Goal: Communication & Community: Answer question/provide support

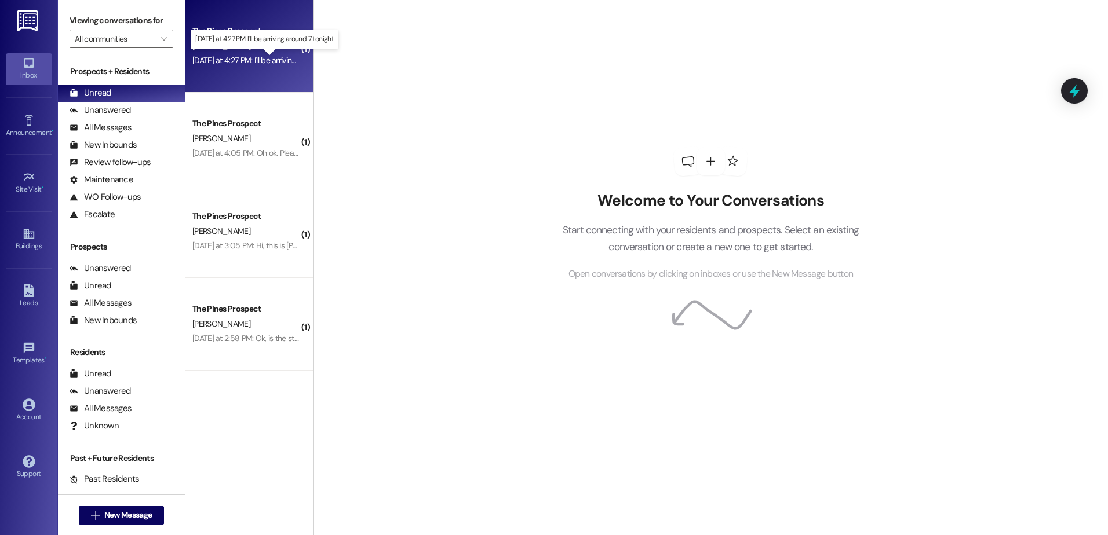
click at [245, 56] on div "Yesterday at 4:27 PM: I'll be arriving around 7 tonight Yesterday at 4:27 PM: I…" at bounding box center [272, 60] width 161 height 10
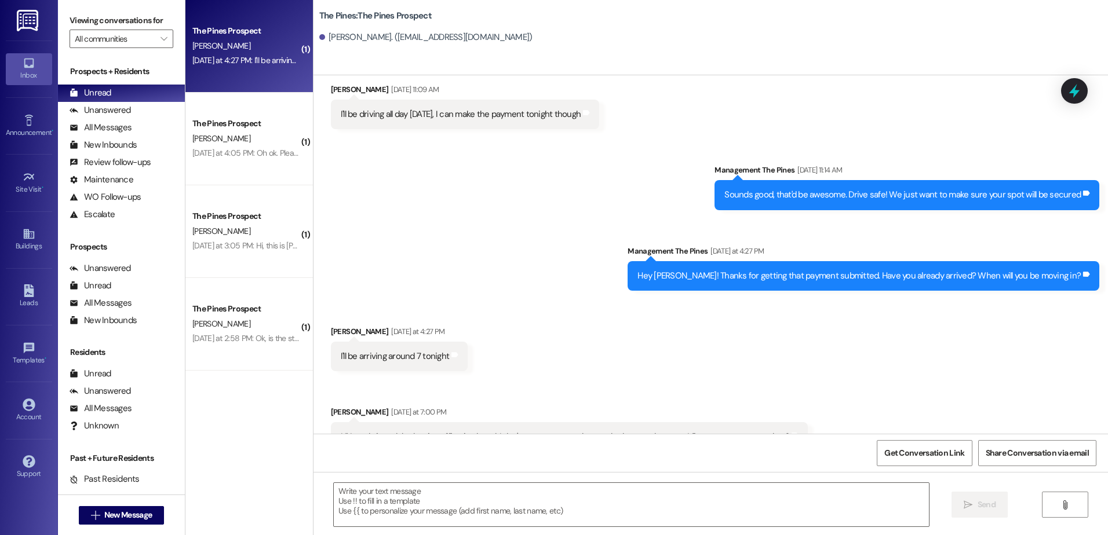
scroll to position [624, 0]
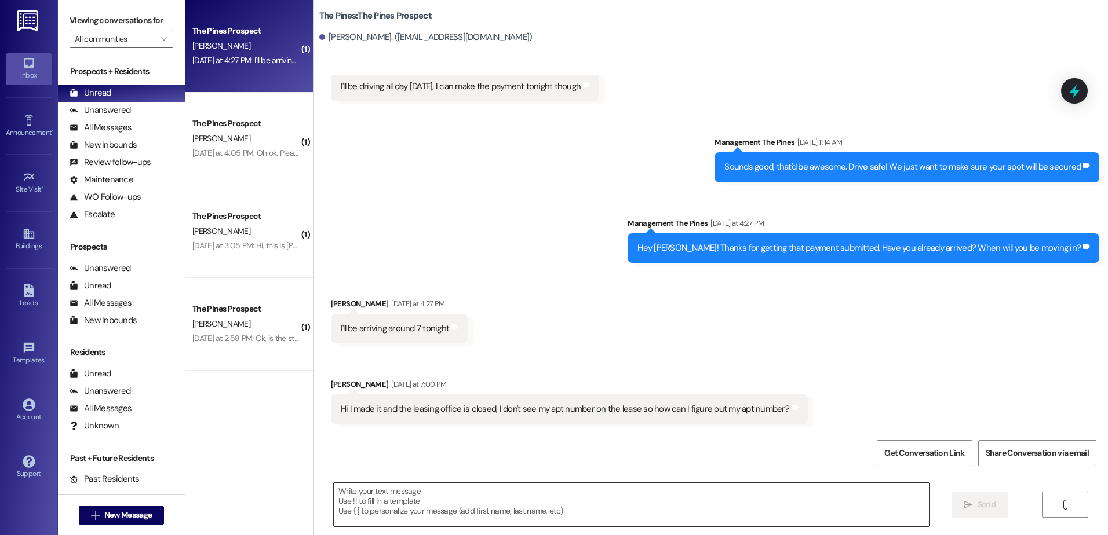
click at [352, 494] on textarea at bounding box center [631, 504] width 595 height 43
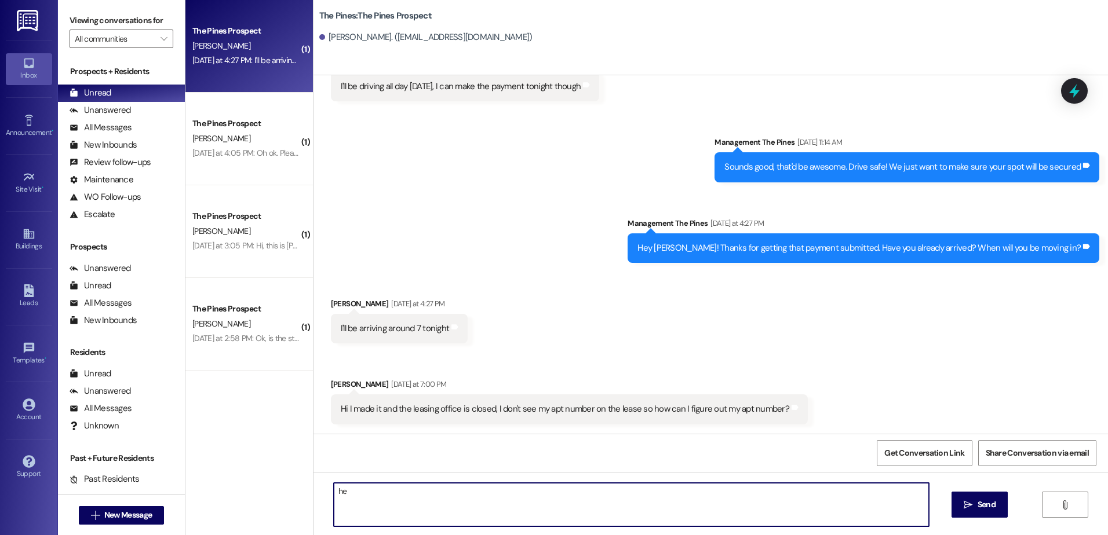
type textarea "h"
type textarea "Hey Jack, we are so sorry! We weren't in the office last night! We are here til…"
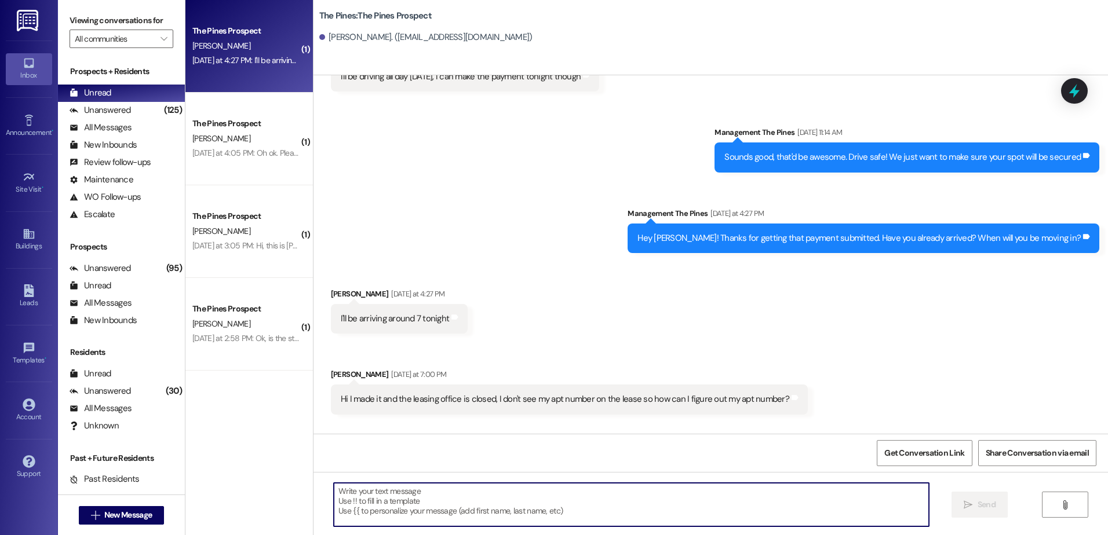
scroll to position [705, 0]
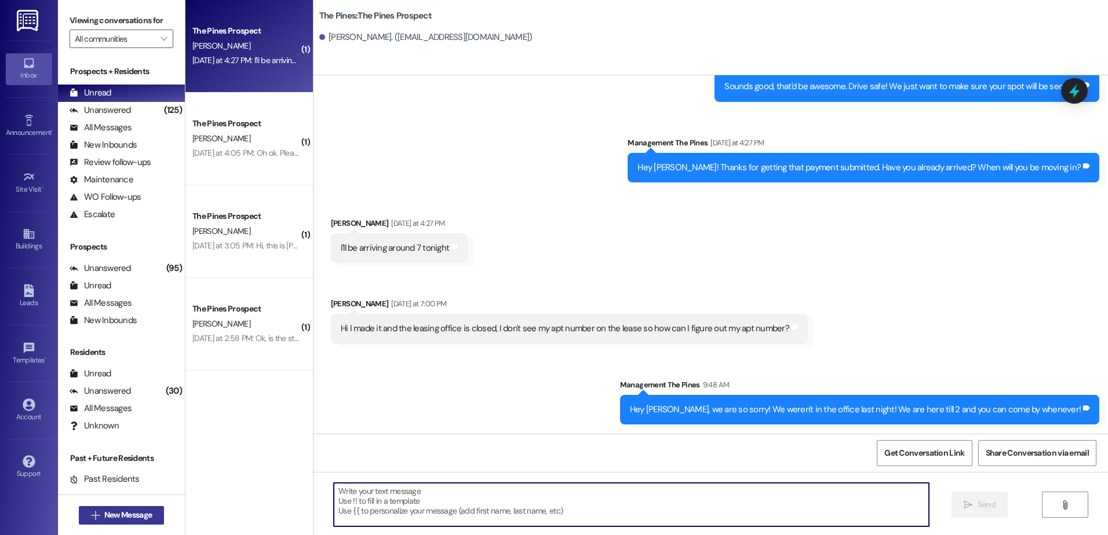
click at [91, 516] on icon "" at bounding box center [95, 515] width 9 height 9
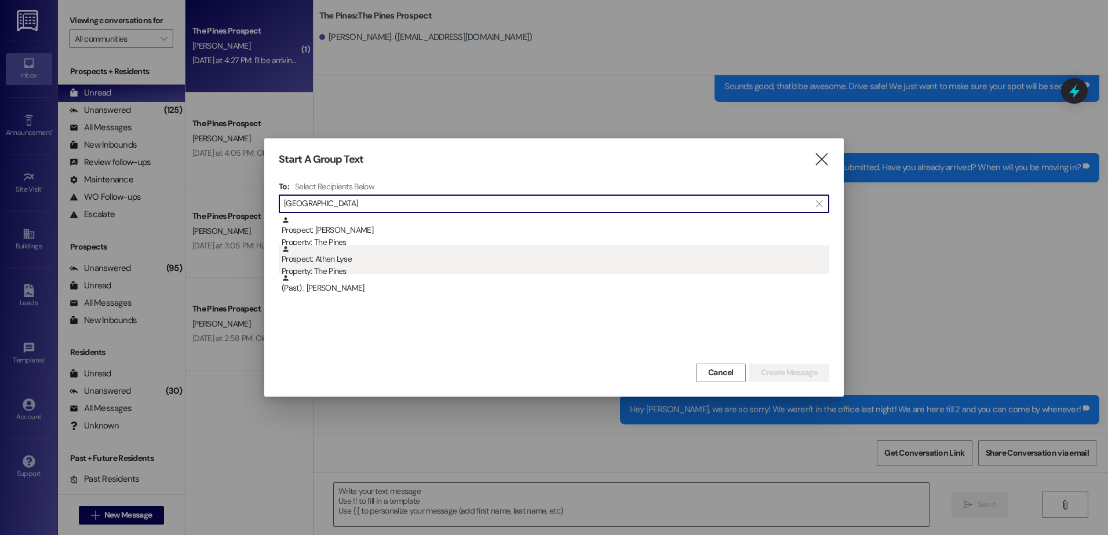
type input "athen"
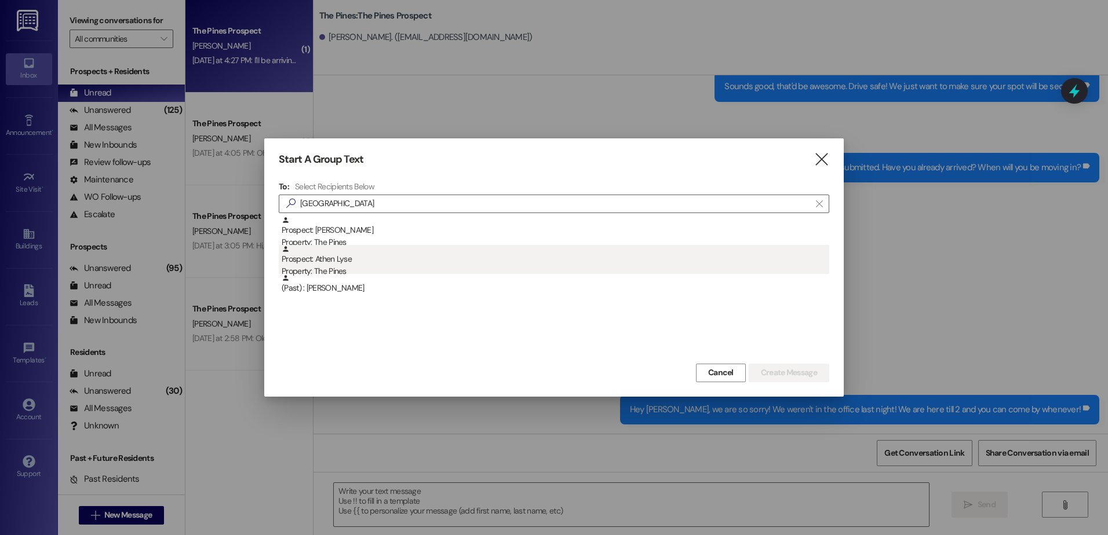
click at [358, 267] on div "Property: The Pines" at bounding box center [556, 271] width 548 height 12
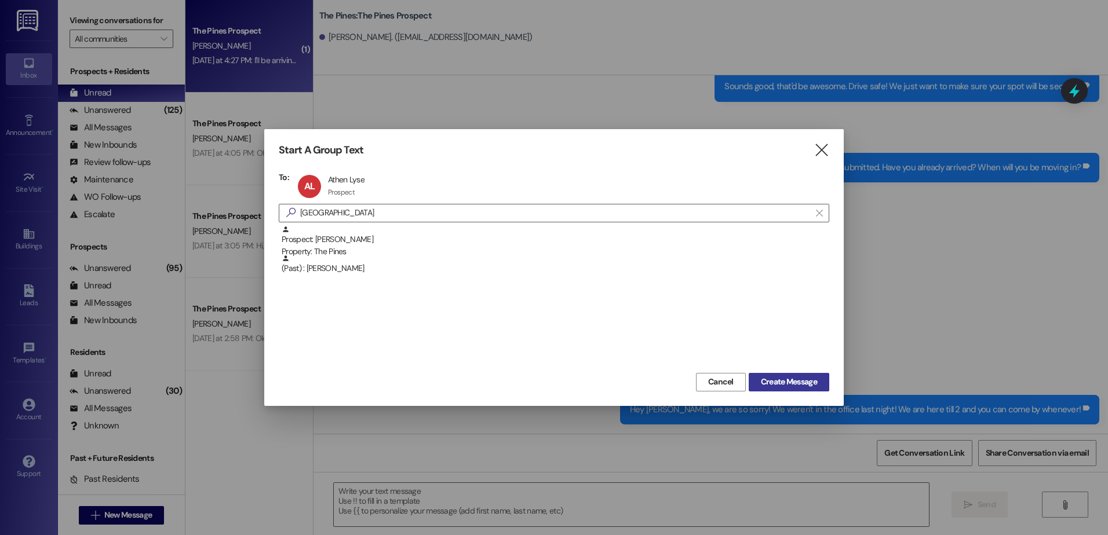
click at [782, 379] on span "Create Message" at bounding box center [789, 382] width 56 height 12
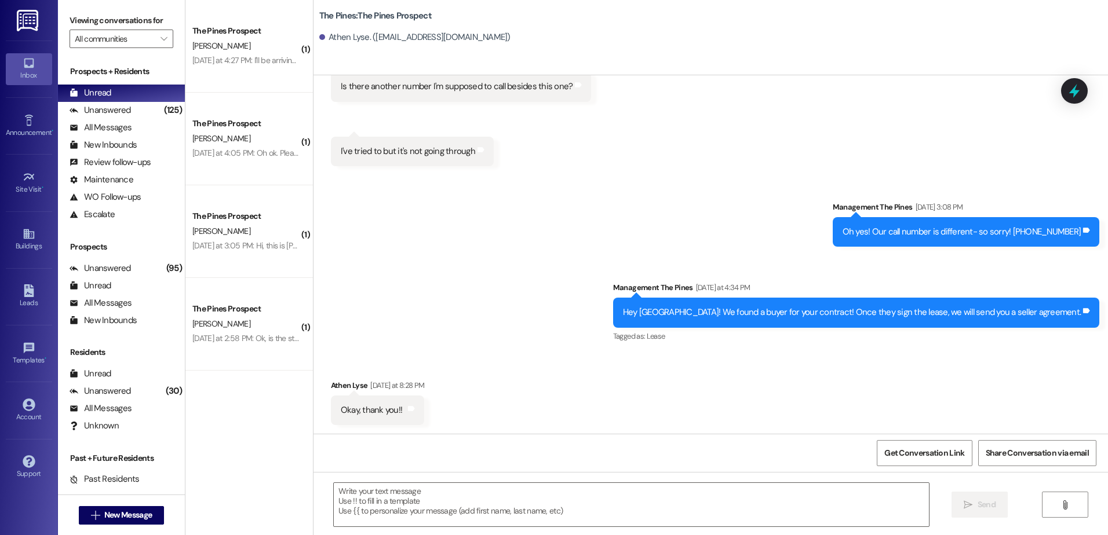
scroll to position [1198, 0]
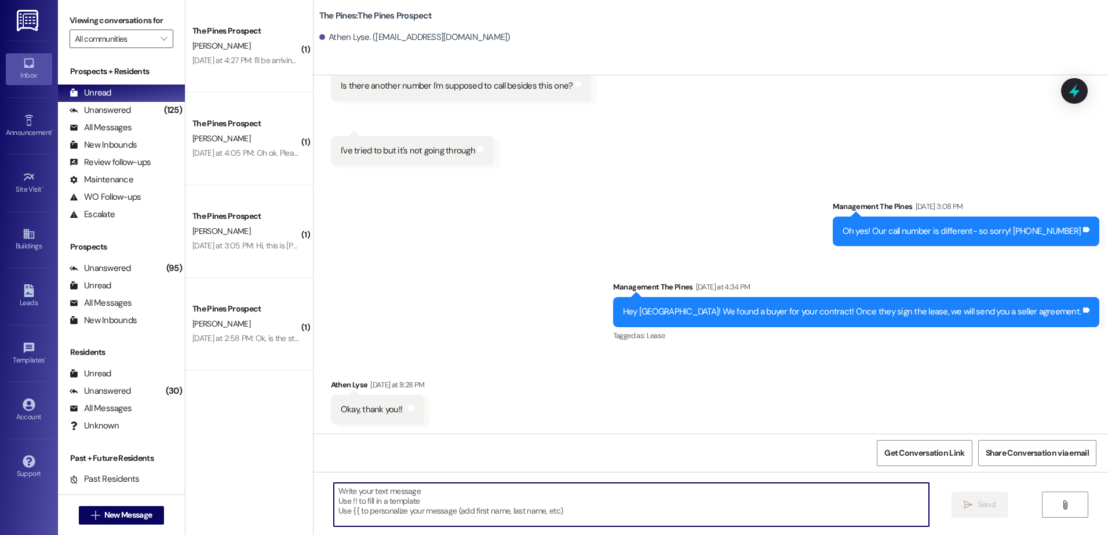
click at [506, 518] on textarea at bounding box center [631, 504] width 595 height 43
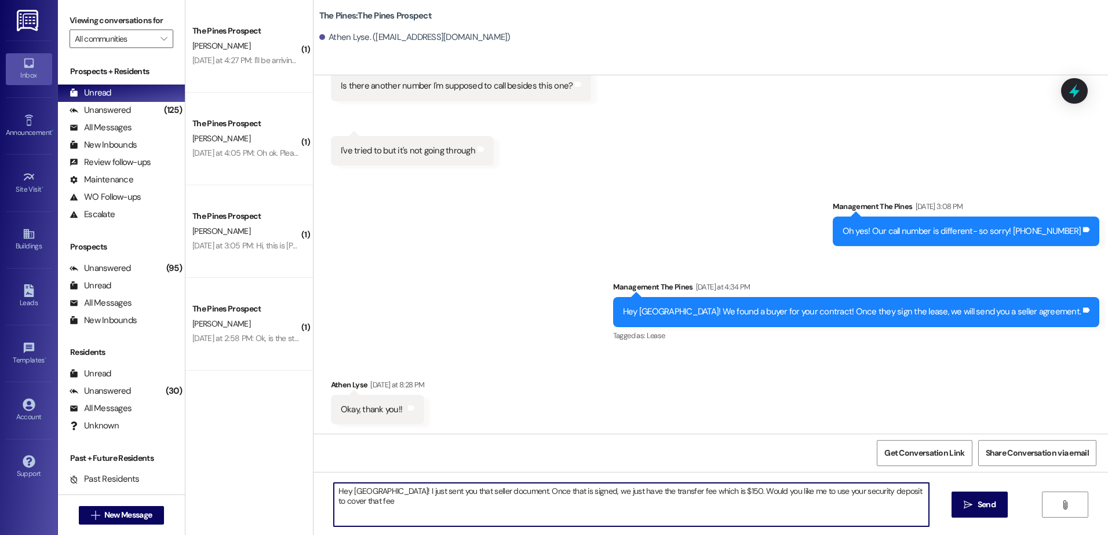
type textarea "Hey Athen! I just sent you that seller document. Once that is signed, we just h…"
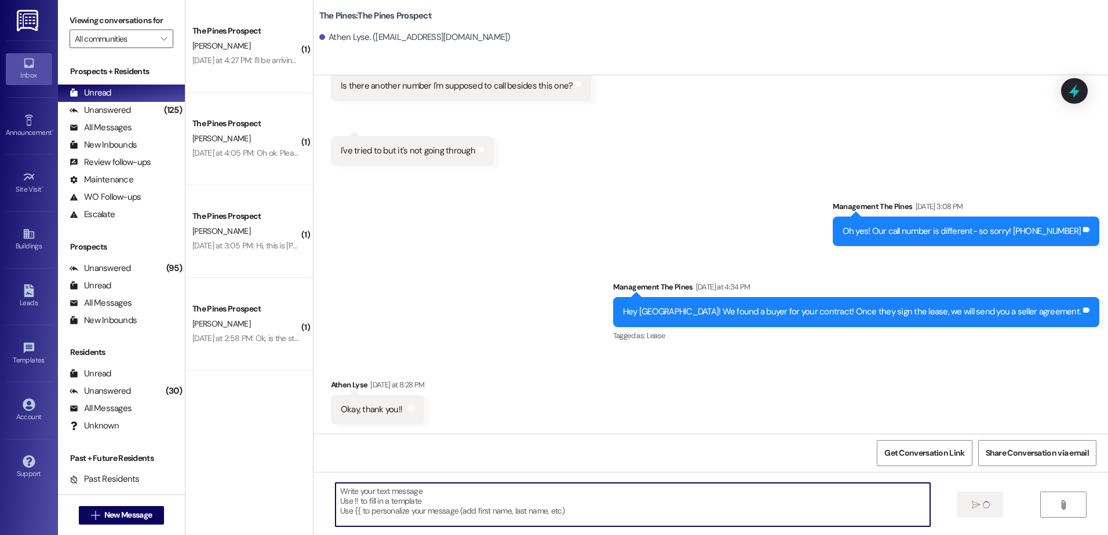
scroll to position [1198, 0]
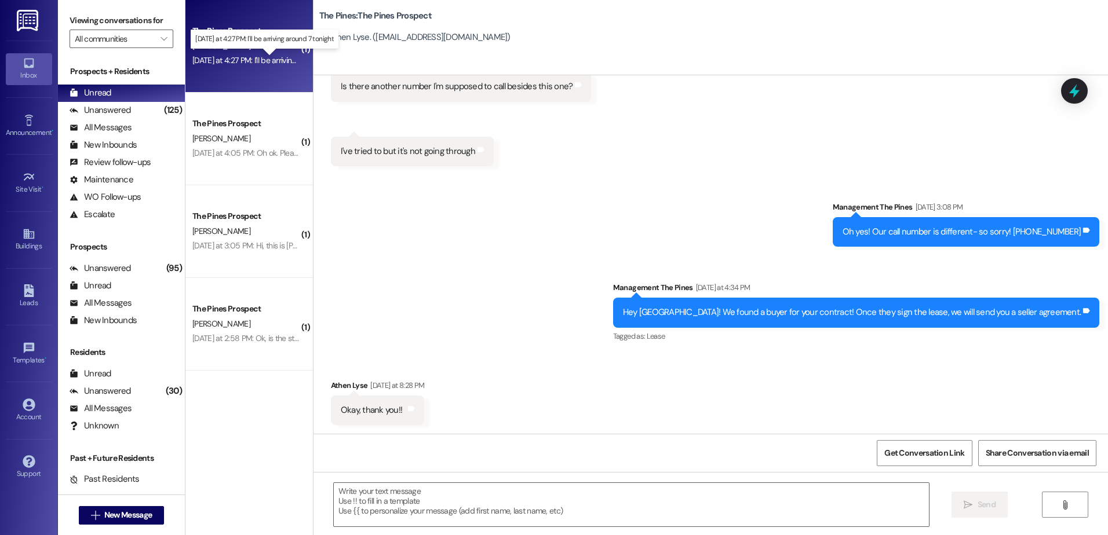
click at [246, 64] on div "Yesterday at 4:27 PM: I'll be arriving around 7 tonight Yesterday at 4:27 PM: I…" at bounding box center [272, 60] width 161 height 10
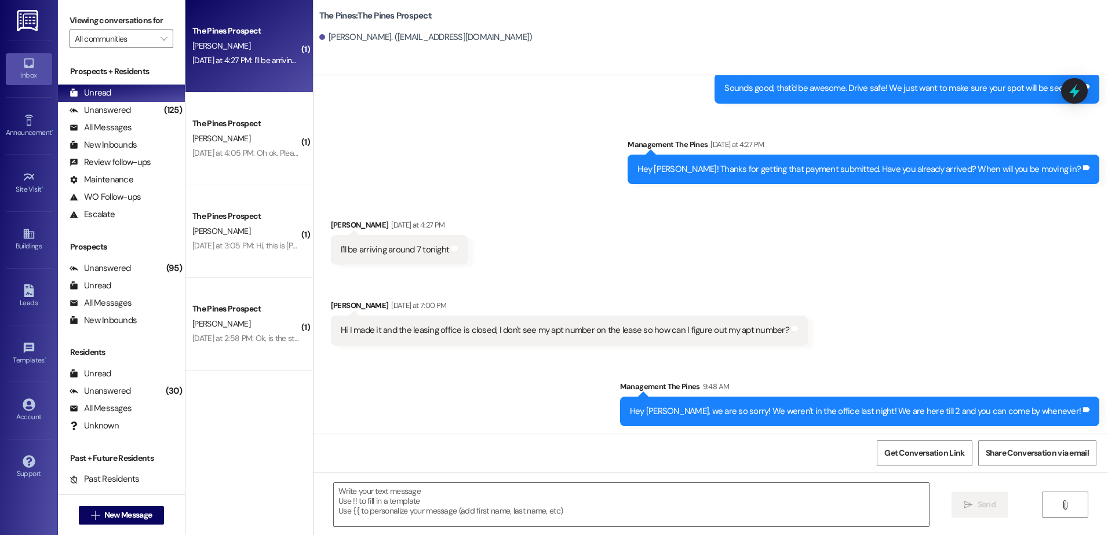
scroll to position [705, 0]
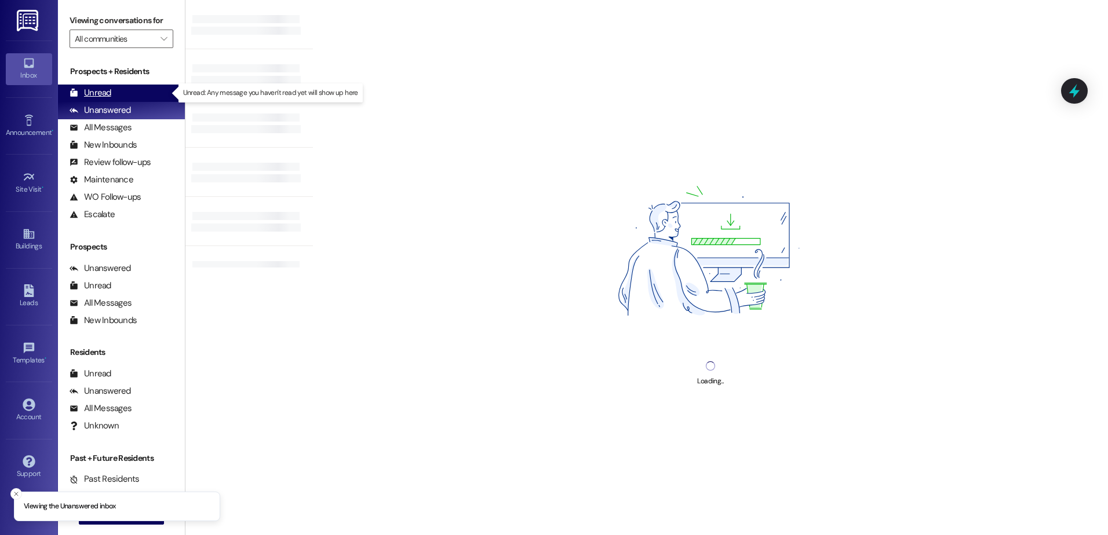
click at [105, 92] on div "Unread" at bounding box center [91, 93] width 42 height 12
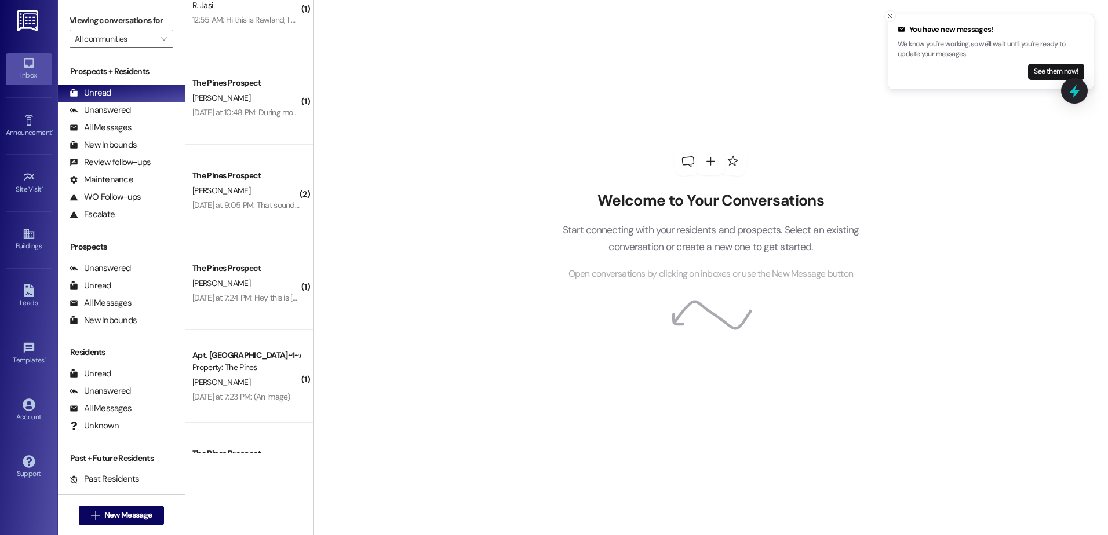
scroll to position [348, 0]
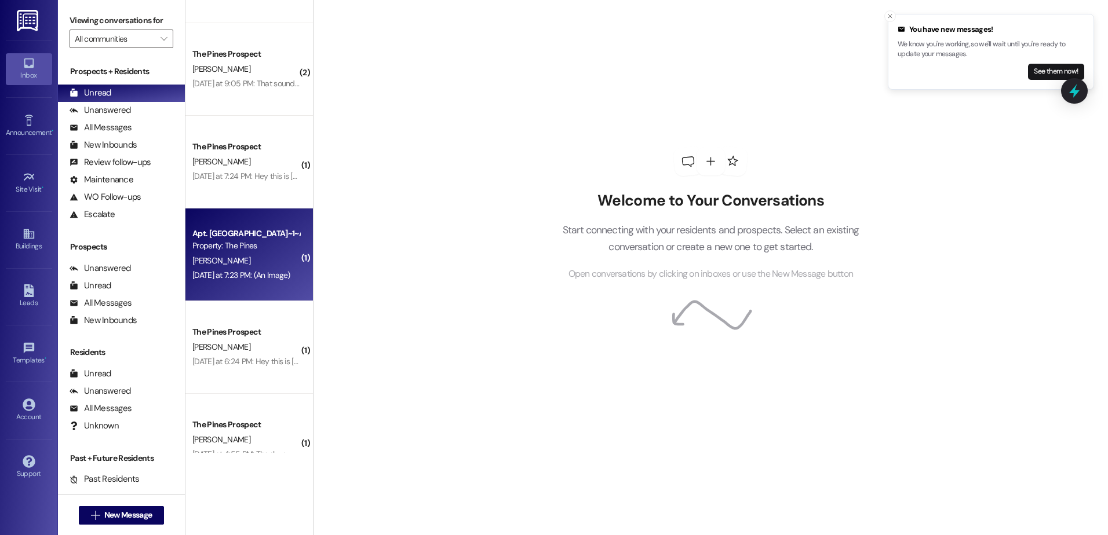
click at [264, 269] on div "[DATE] at 7:23 PM: (An Image) [DATE] at 7:23 PM: (An Image)" at bounding box center [246, 275] width 110 height 14
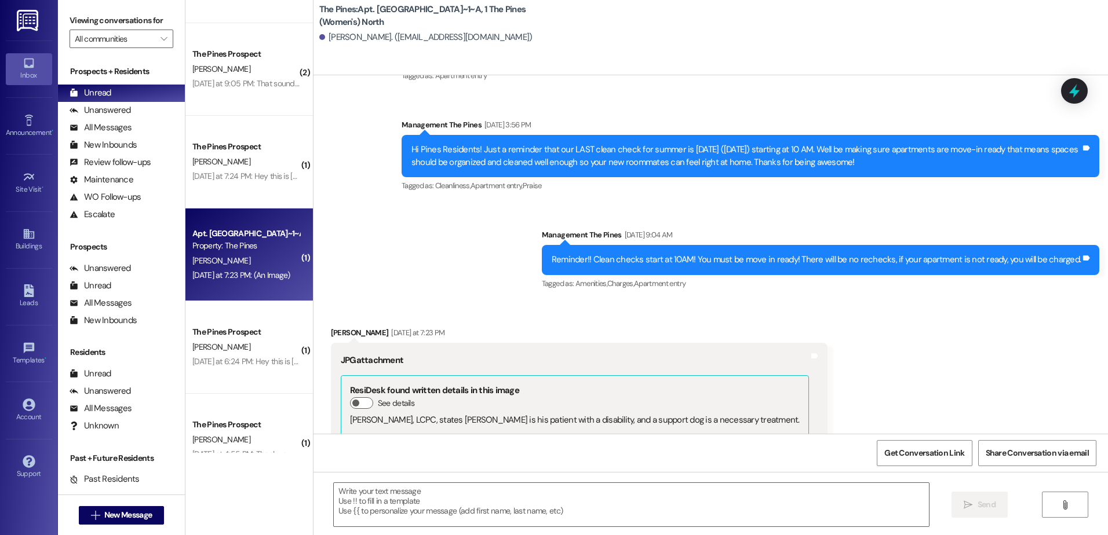
scroll to position [34438, 0]
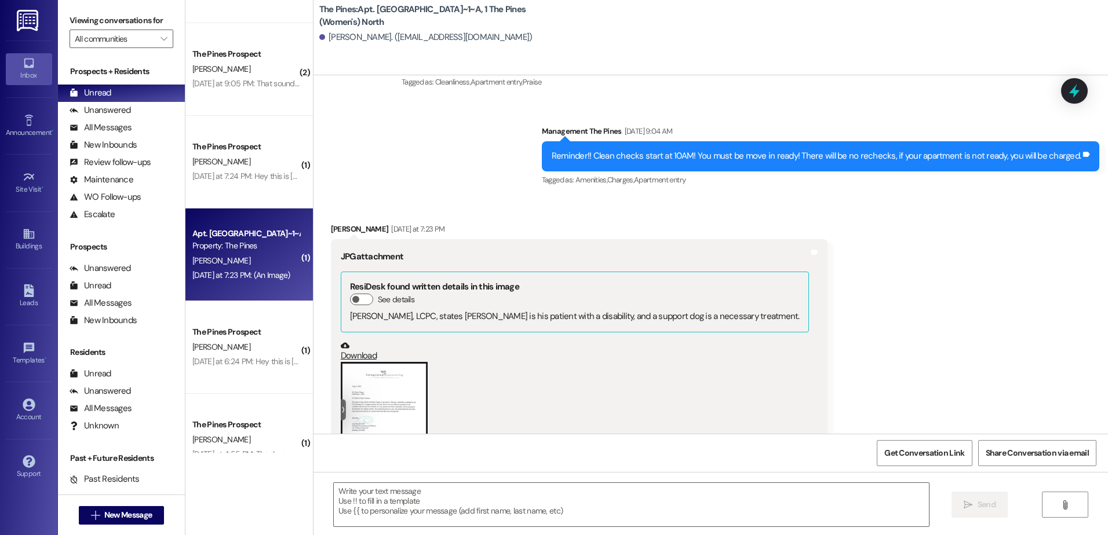
click at [378, 362] on button "Zoom image" at bounding box center [384, 418] width 87 height 112
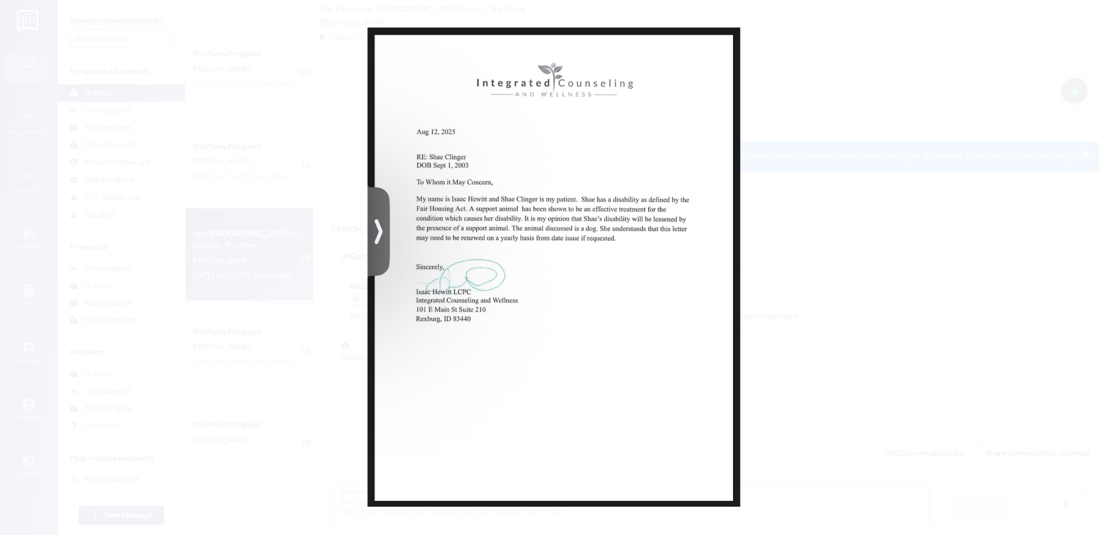
click at [833, 263] on button "Unzoom image" at bounding box center [554, 267] width 1108 height 535
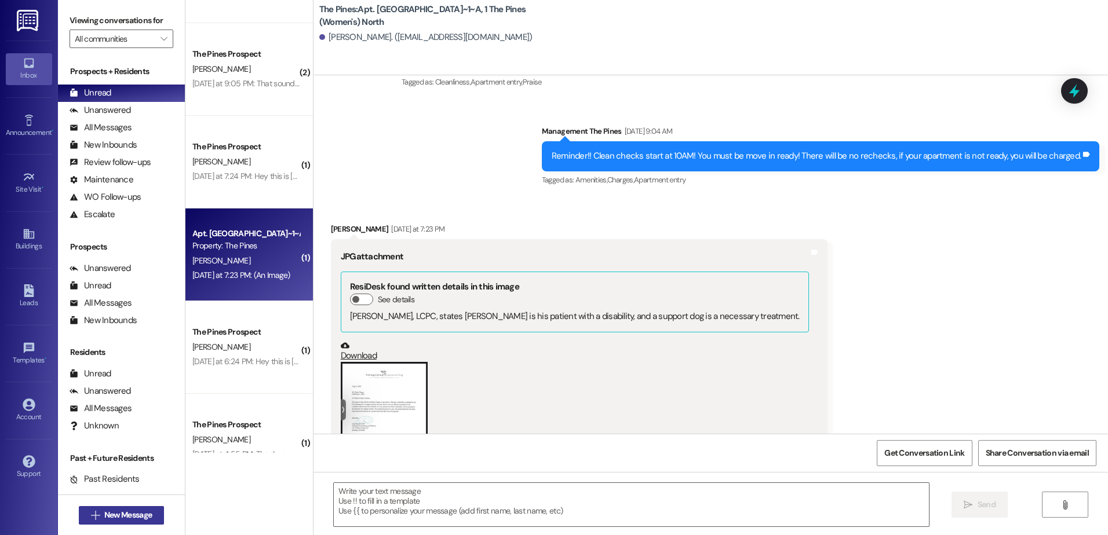
click at [119, 515] on span "New Message" at bounding box center [128, 515] width 48 height 12
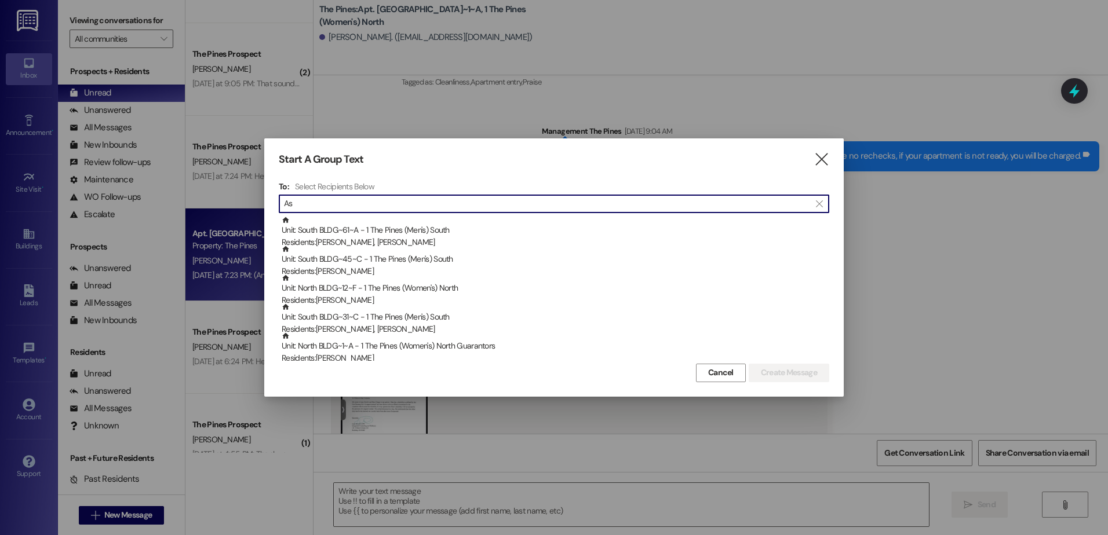
type input "A"
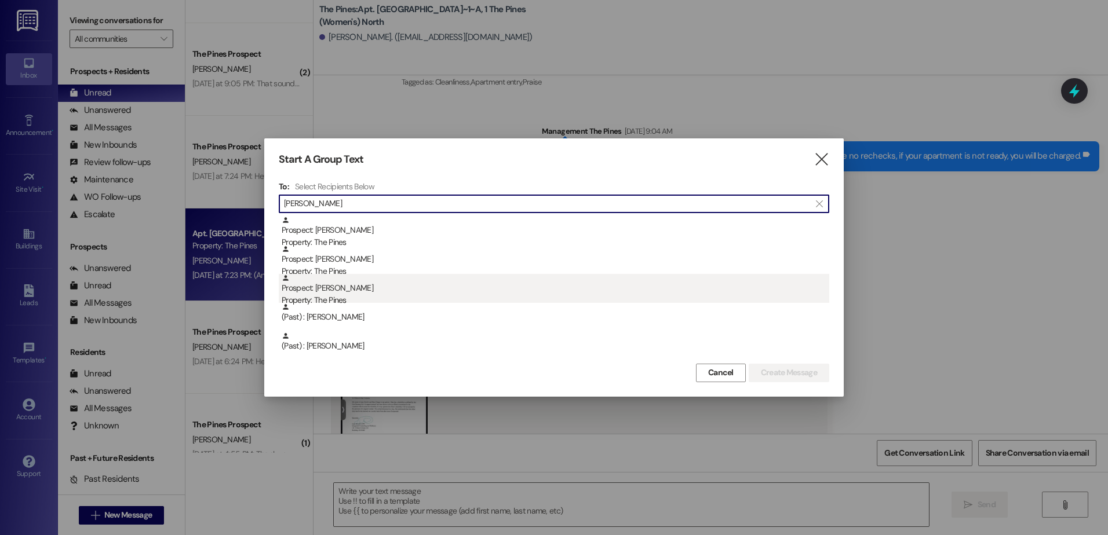
type input "jones"
click at [345, 295] on div "Property: The Pines" at bounding box center [556, 300] width 548 height 12
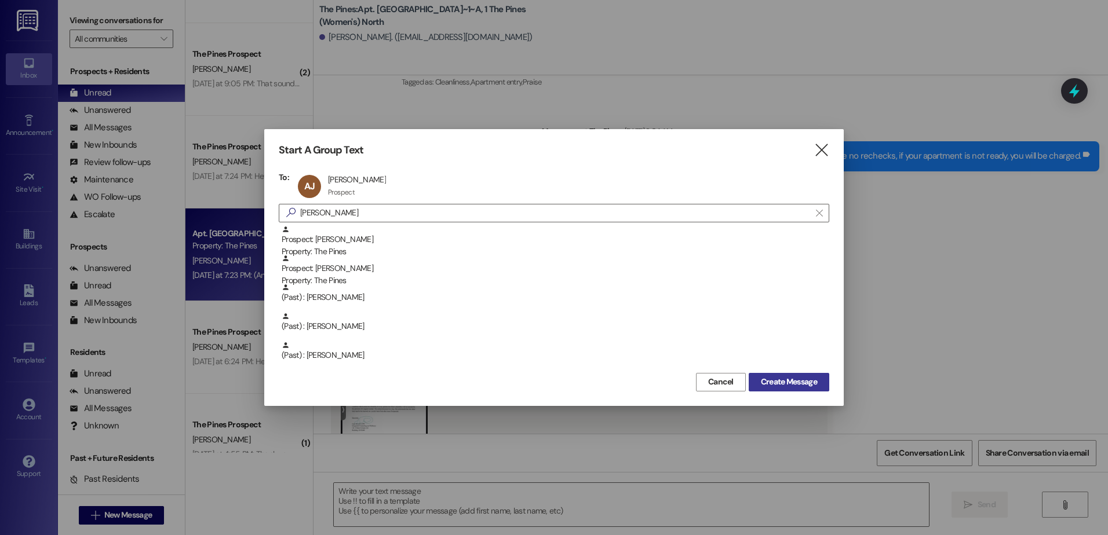
click at [775, 380] on span "Create Message" at bounding box center [789, 382] width 56 height 12
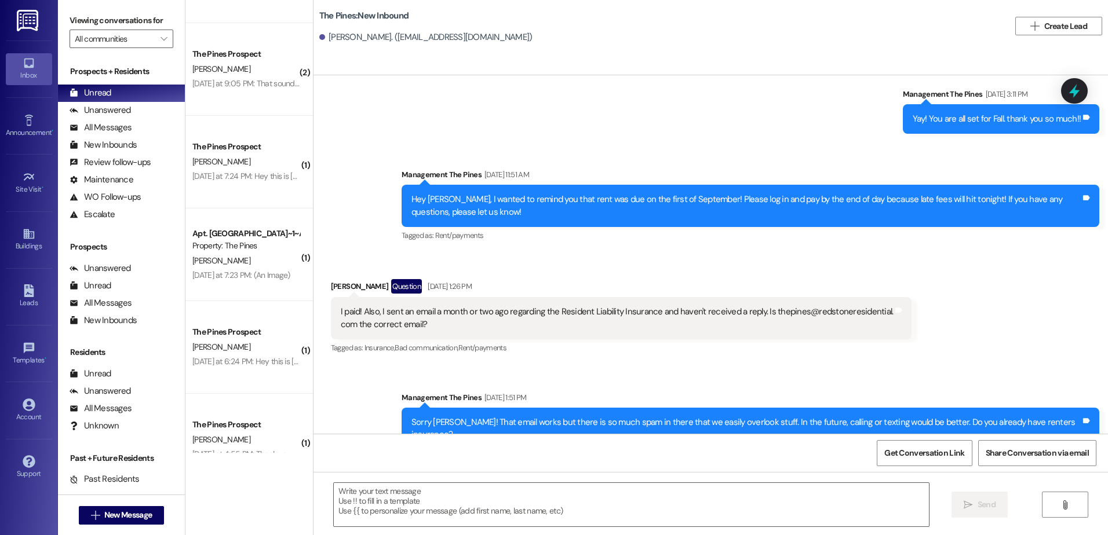
scroll to position [1111, 0]
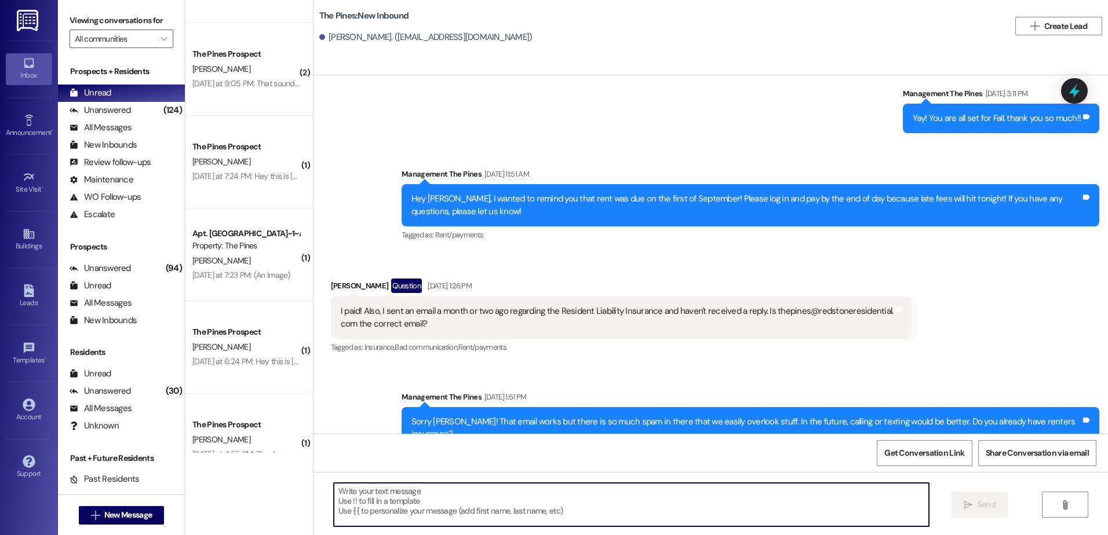
click at [453, 502] on textarea at bounding box center [631, 504] width 595 height 43
paste textarea "Paloma Hernandez 385-336-9049 Victoria Cabezas 435-214-6545 Brooklyn Attebury 2…"
type textarea "Paloma Hernandez 385-336-9049 Victoria Cabezas 435-214-6545 Brooklyn Attebury 2…"
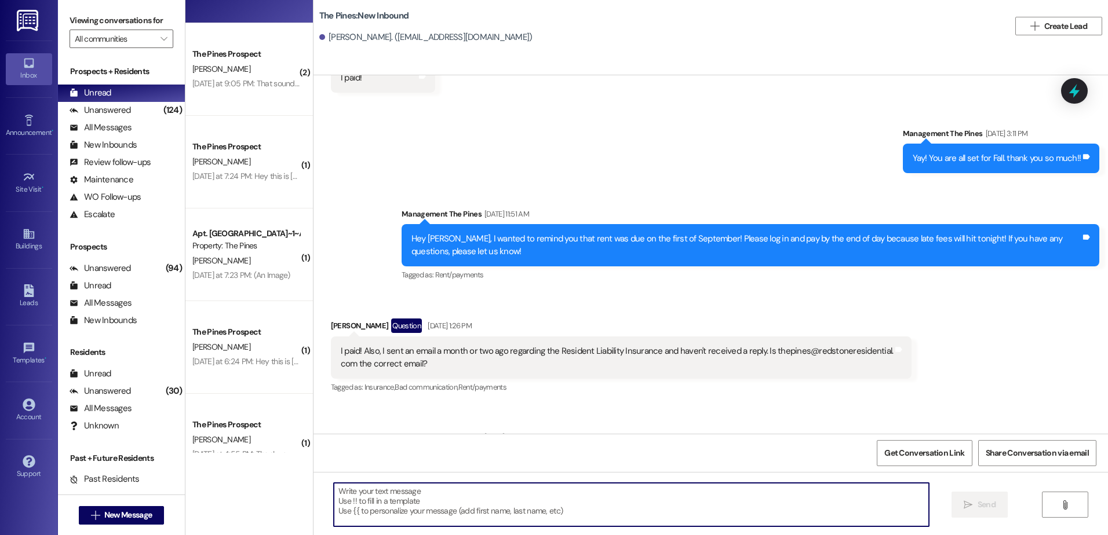
scroll to position [1053, 0]
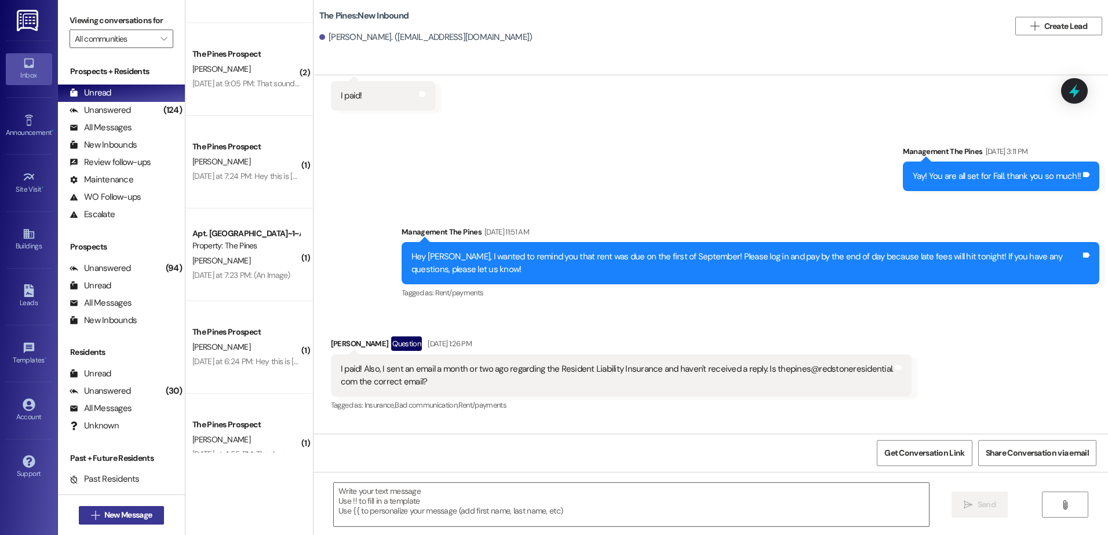
click at [91, 519] on icon "" at bounding box center [95, 515] width 9 height 9
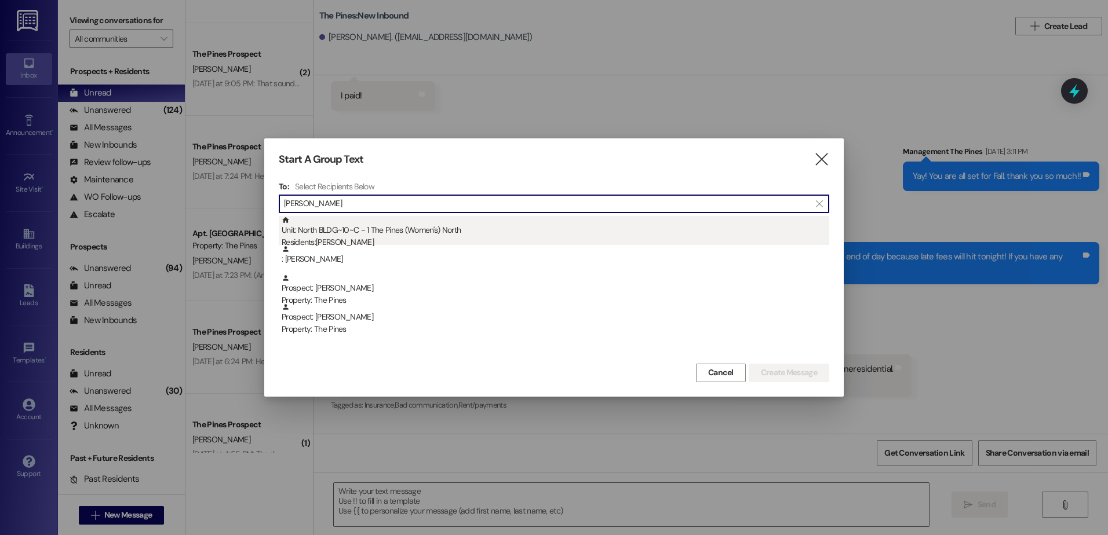
type input "Lyndee"
click at [351, 235] on div "Unit: North BLDG~10~C - 1 The Pines (Women's) North Residents: Lyndee Burke" at bounding box center [556, 232] width 548 height 33
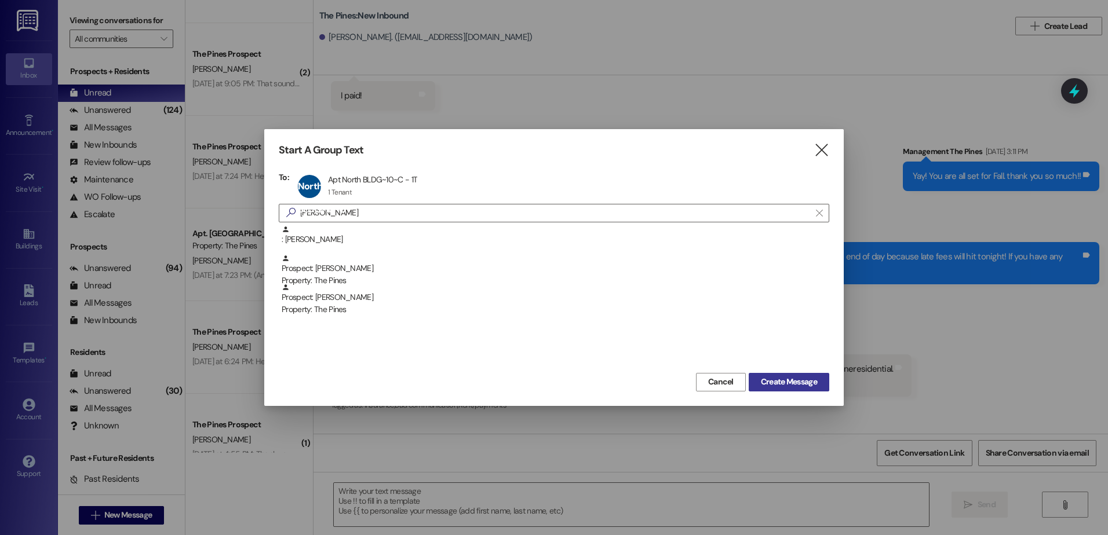
click at [793, 382] on span "Create Message" at bounding box center [789, 382] width 56 height 12
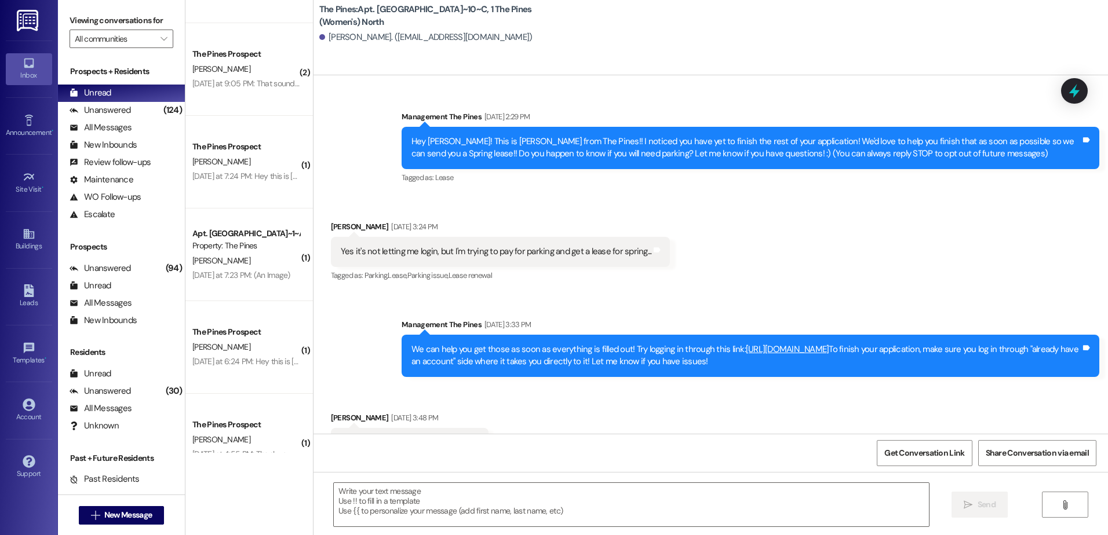
scroll to position [36107, 0]
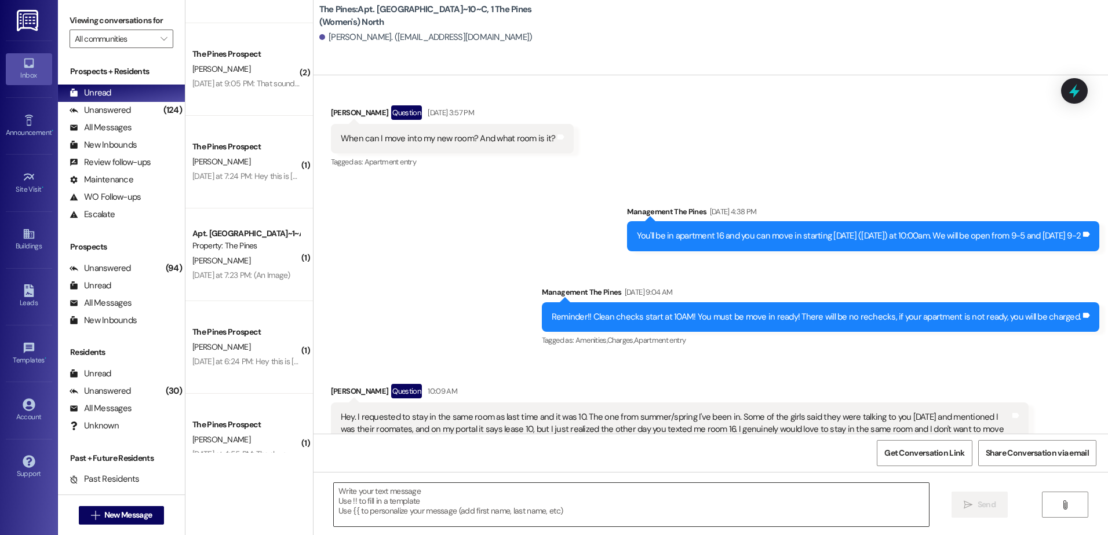
click at [471, 502] on textarea at bounding box center [631, 504] width 595 height 43
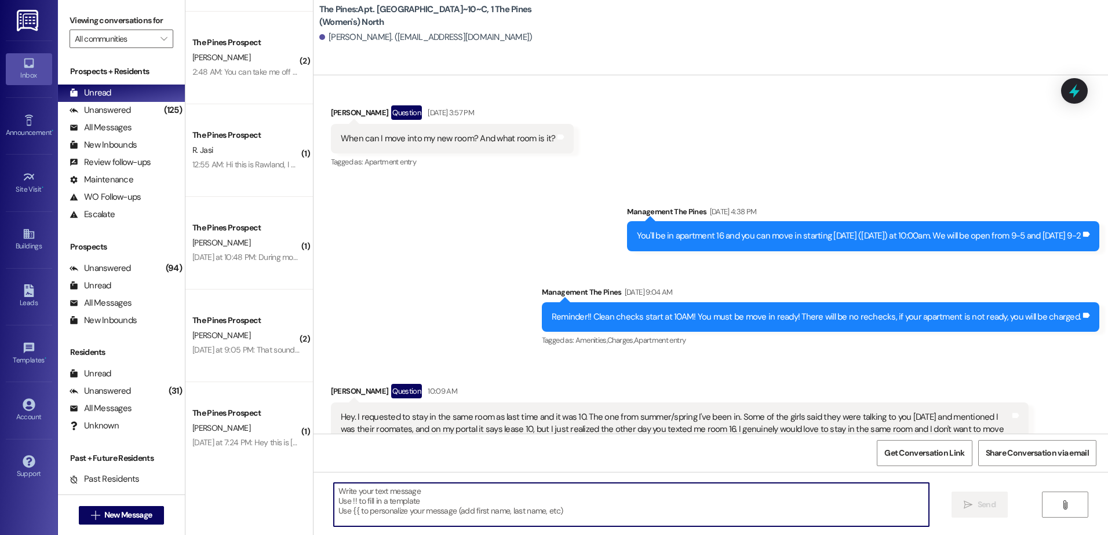
scroll to position [0, 0]
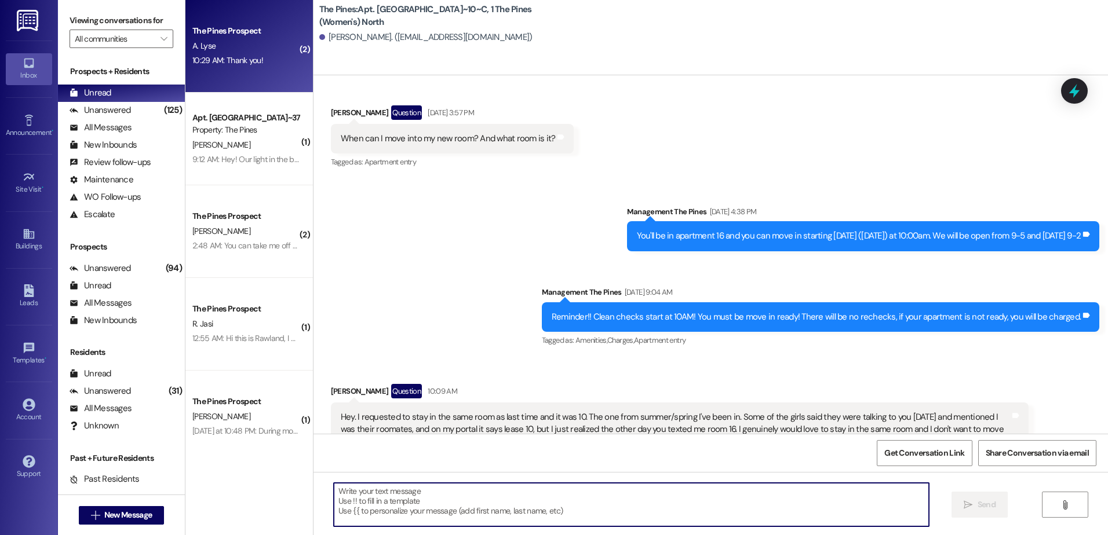
click at [206, 61] on div "10:29 AM: Thank you! 10:29 AM: Thank you!" at bounding box center [227, 60] width 71 height 10
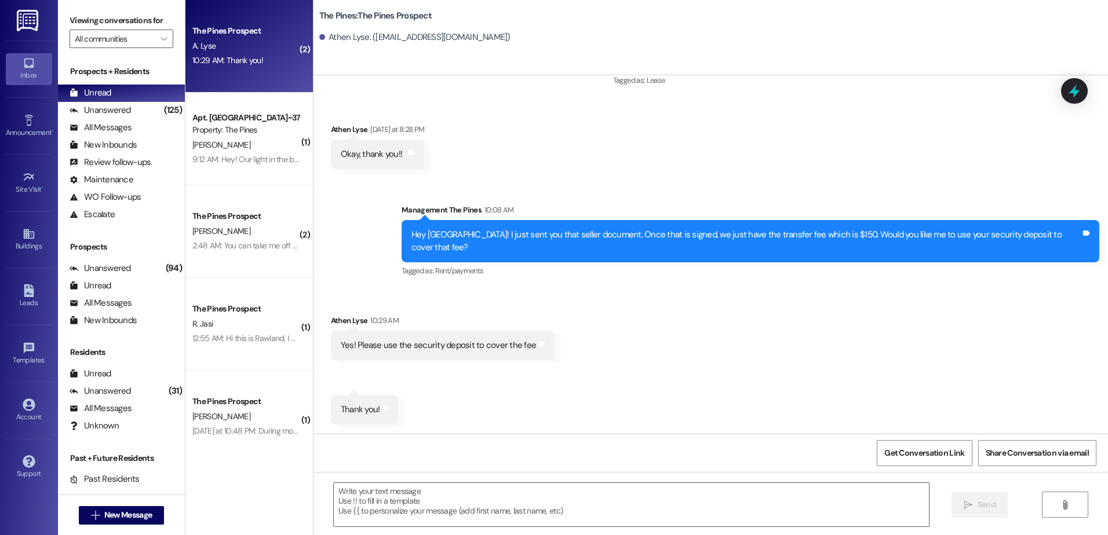
scroll to position [1441, 0]
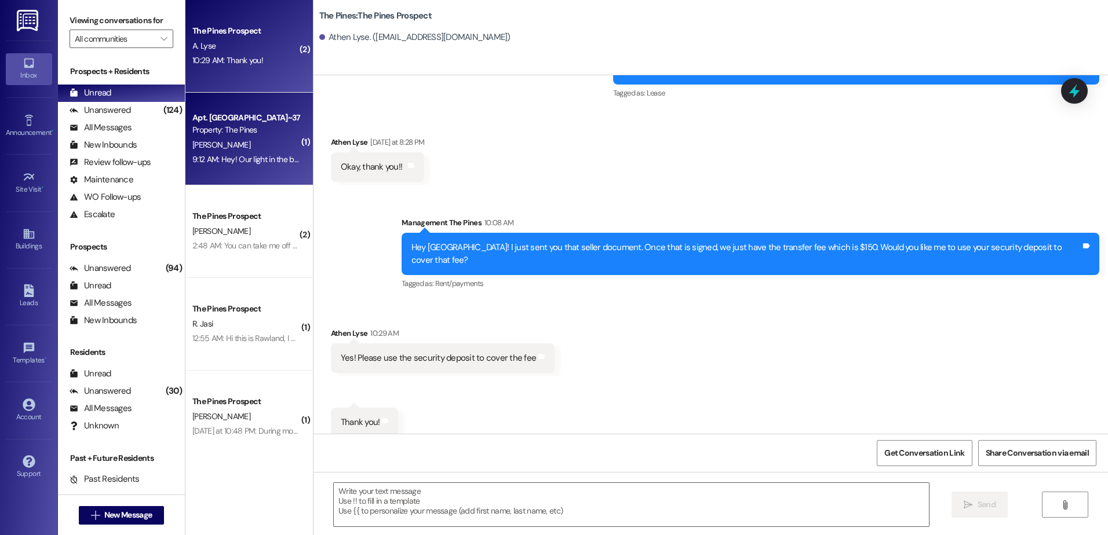
click at [229, 155] on div "9:12 AM: Hey! Our light in the bathroom of apt 39 still needs to be fixed also.…" at bounding box center [435, 159] width 487 height 10
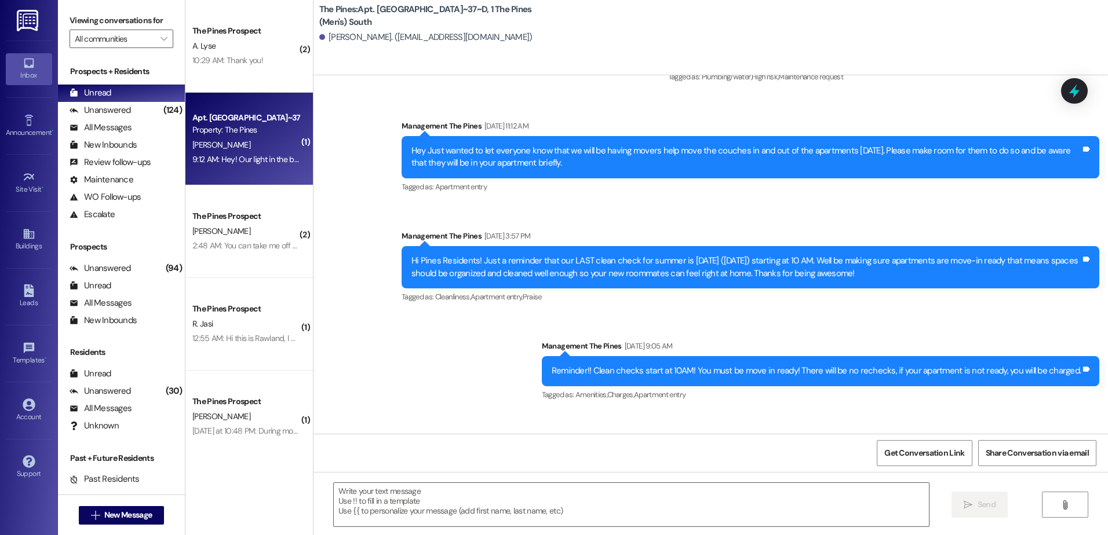
scroll to position [19610, 0]
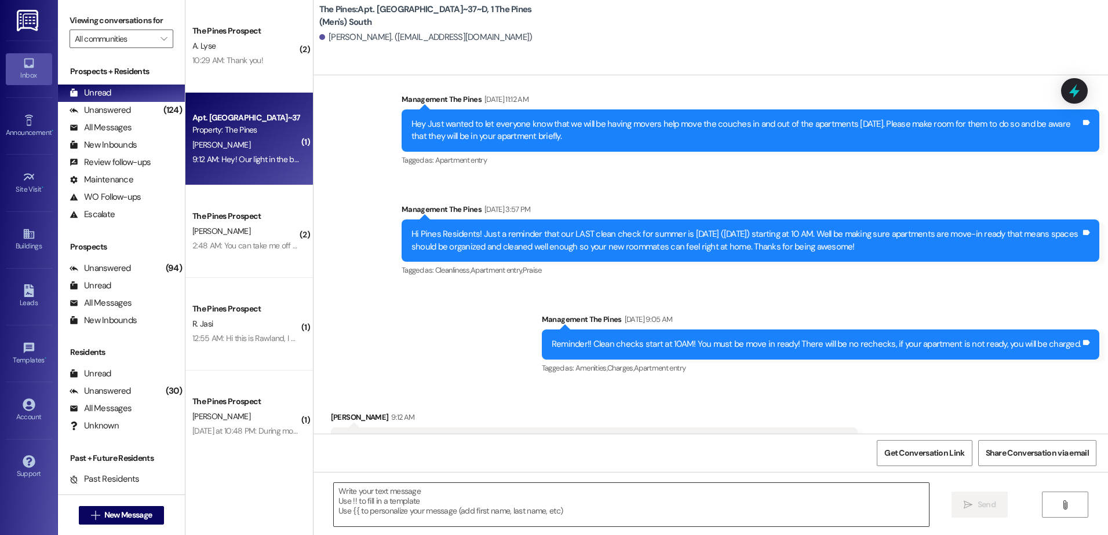
click at [403, 509] on textarea at bounding box center [631, 504] width 595 height 43
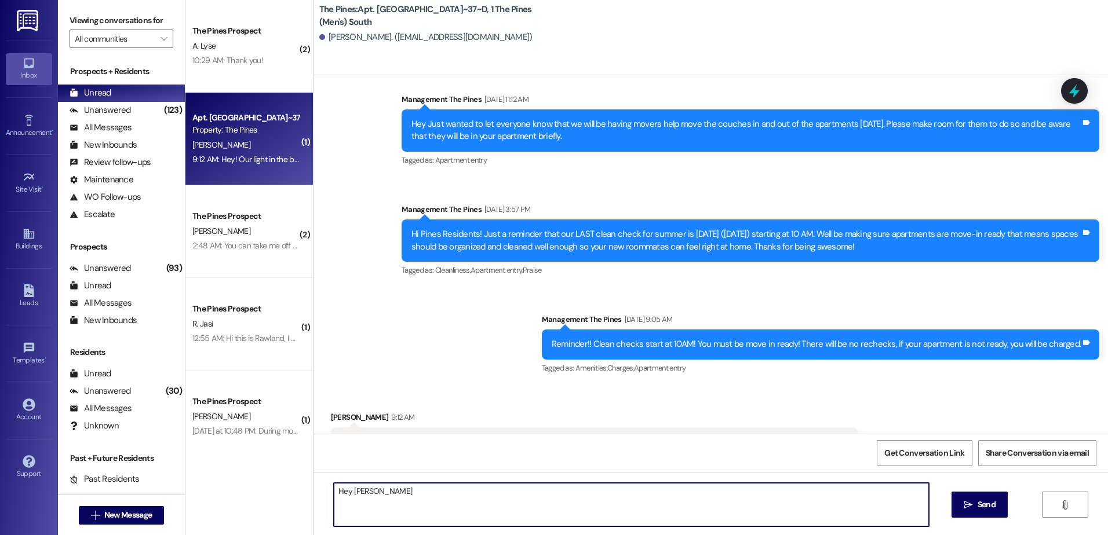
type textarea "Hey Luke"
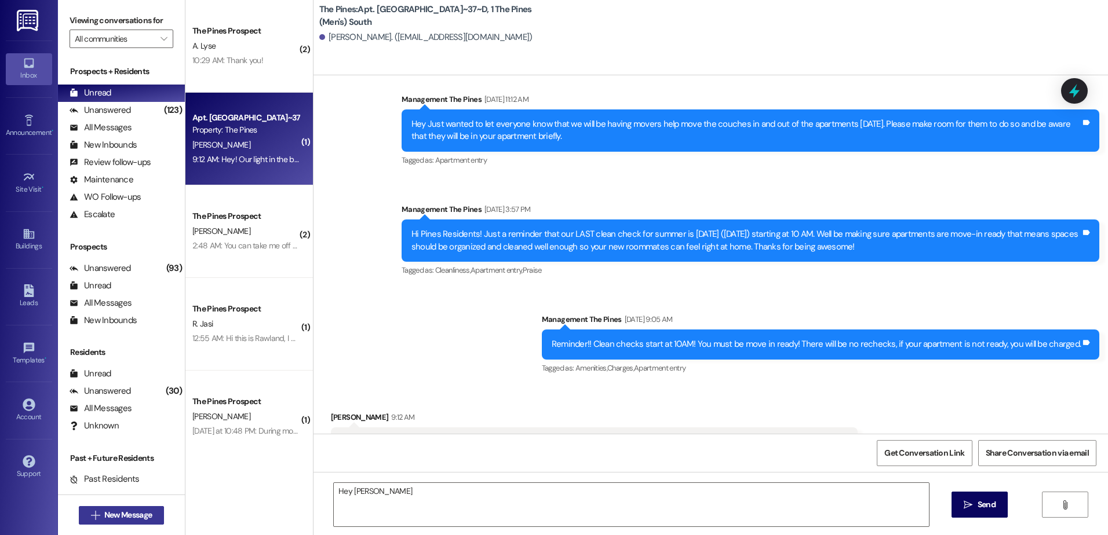
click at [105, 512] on span "New Message" at bounding box center [128, 515] width 48 height 12
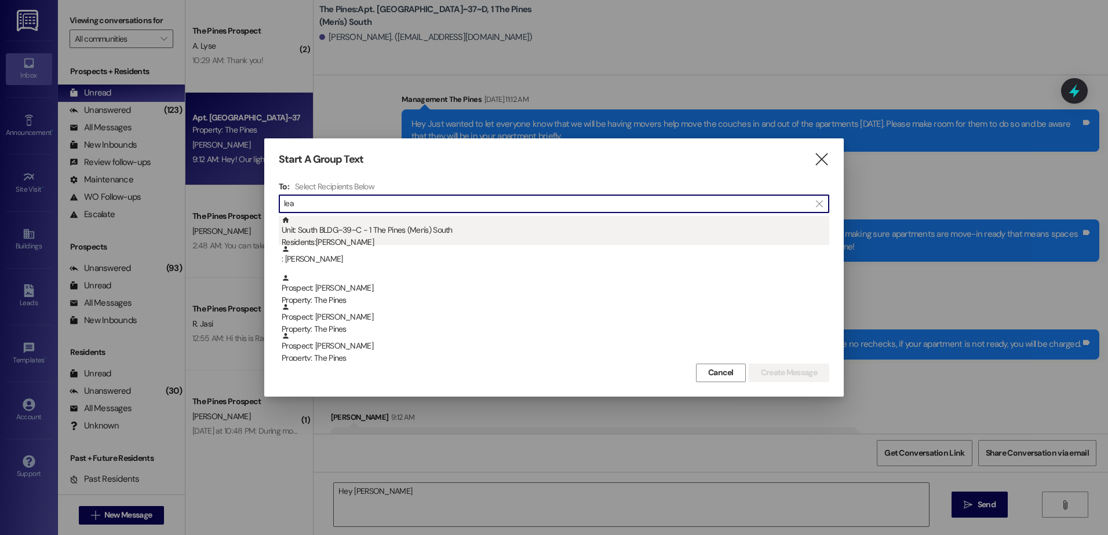
type input "lea"
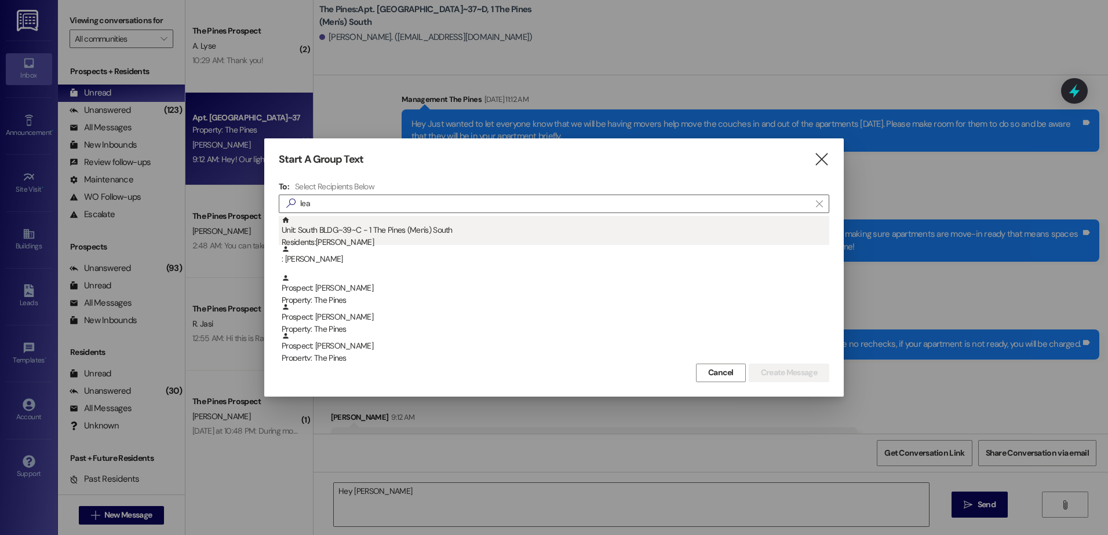
click at [399, 239] on div "Residents: Leandro Cooper" at bounding box center [556, 242] width 548 height 12
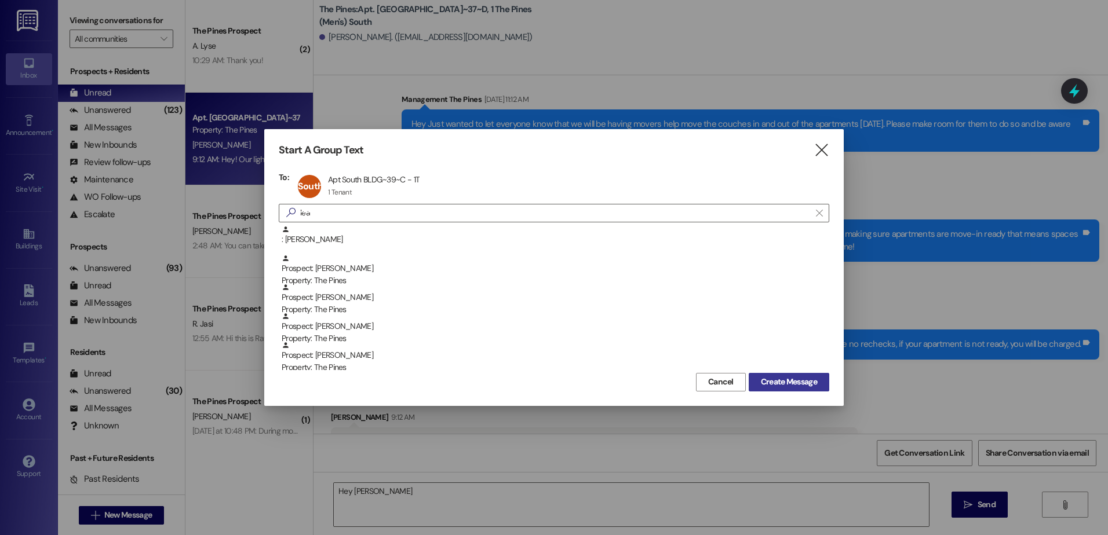
click at [761, 376] on span "Create Message" at bounding box center [789, 382] width 56 height 12
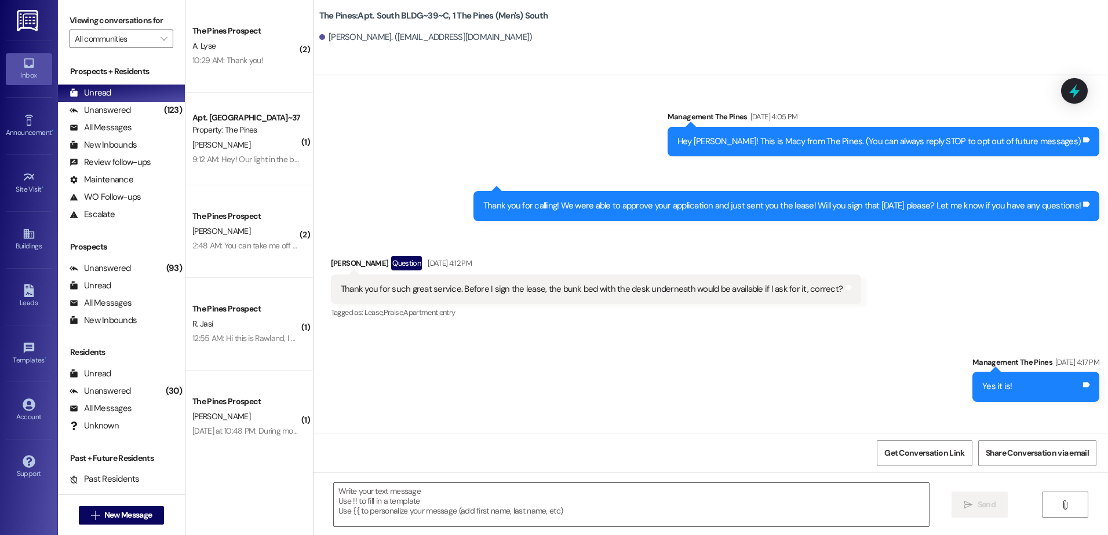
scroll to position [28466, 0]
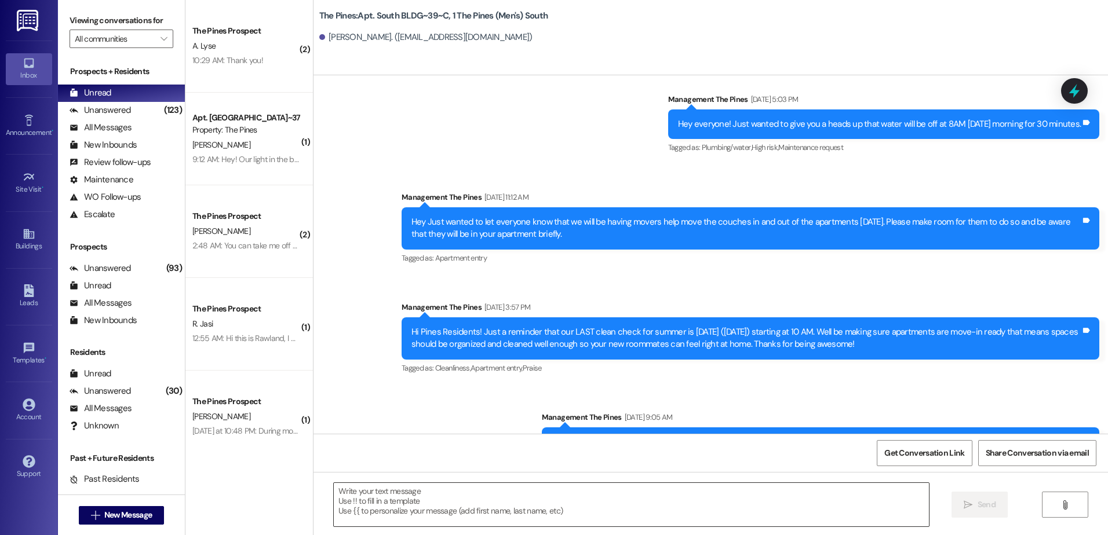
click at [491, 505] on textarea at bounding box center [631, 504] width 595 height 43
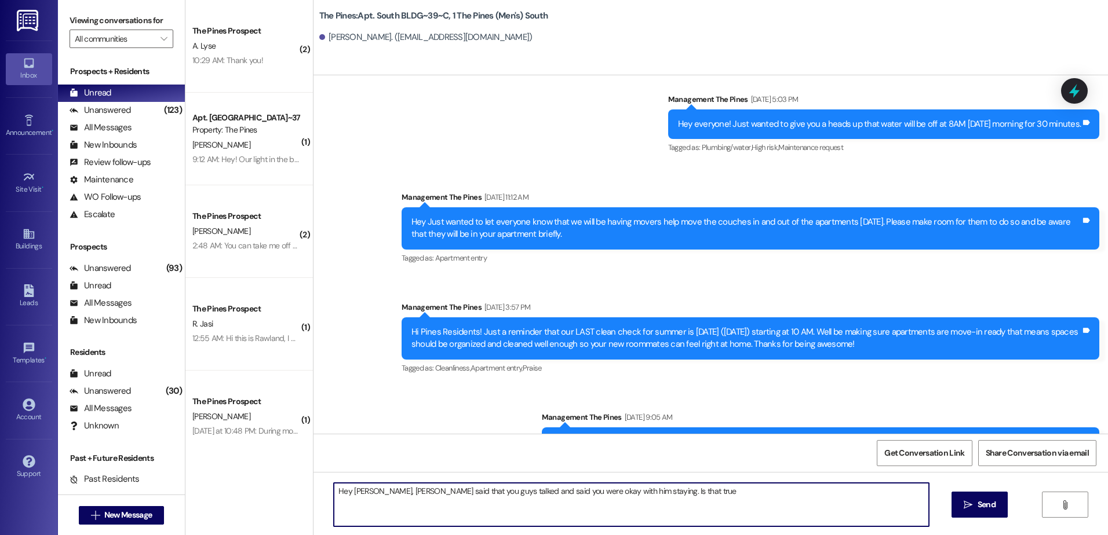
type textarea "Hey Andi, Kiitan said that you guys talked and said you were okay with him stay…"
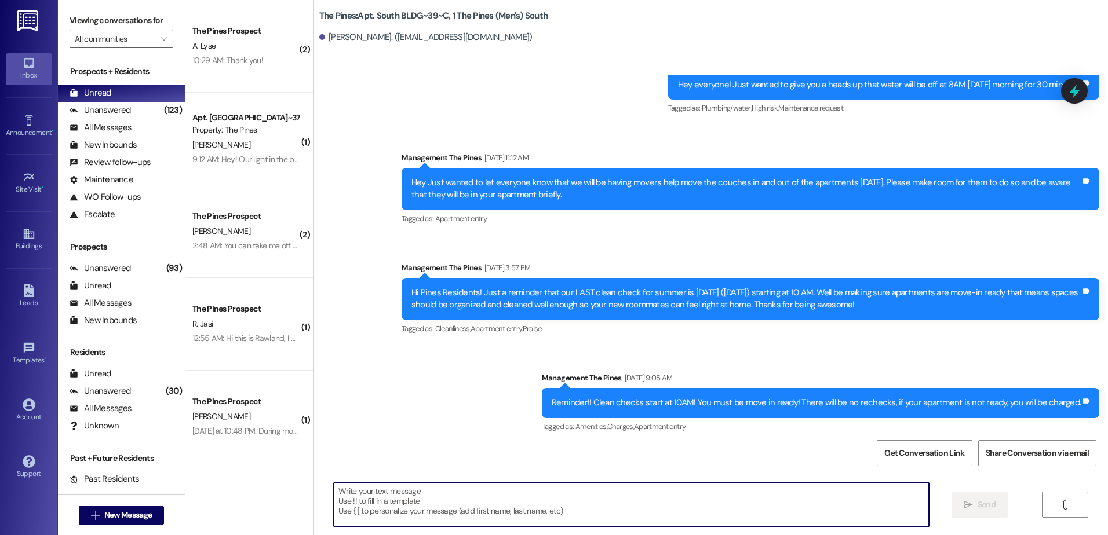
scroll to position [28547, 0]
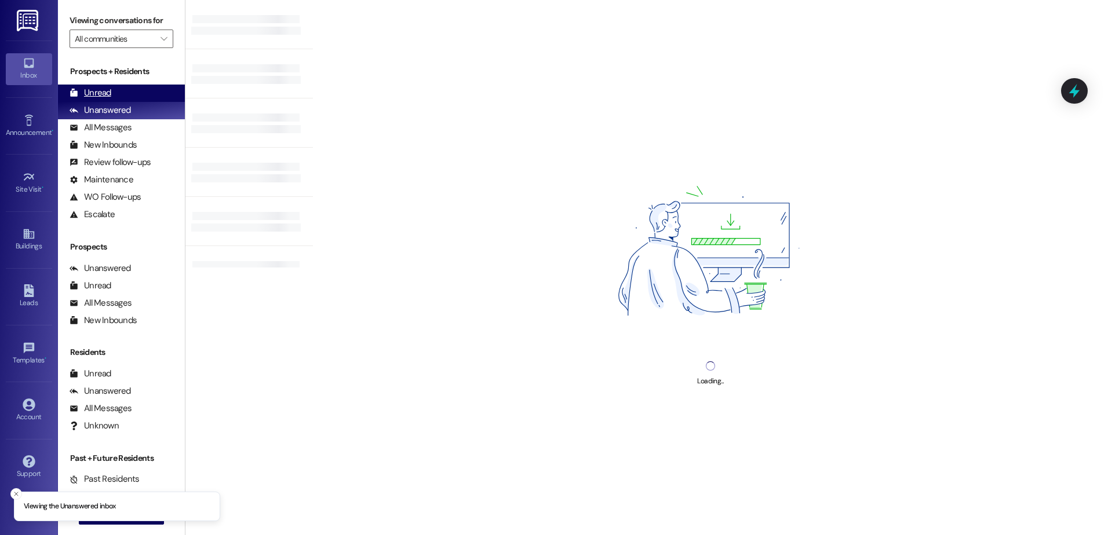
click at [128, 90] on div "Unread (0)" at bounding box center [121, 93] width 127 height 17
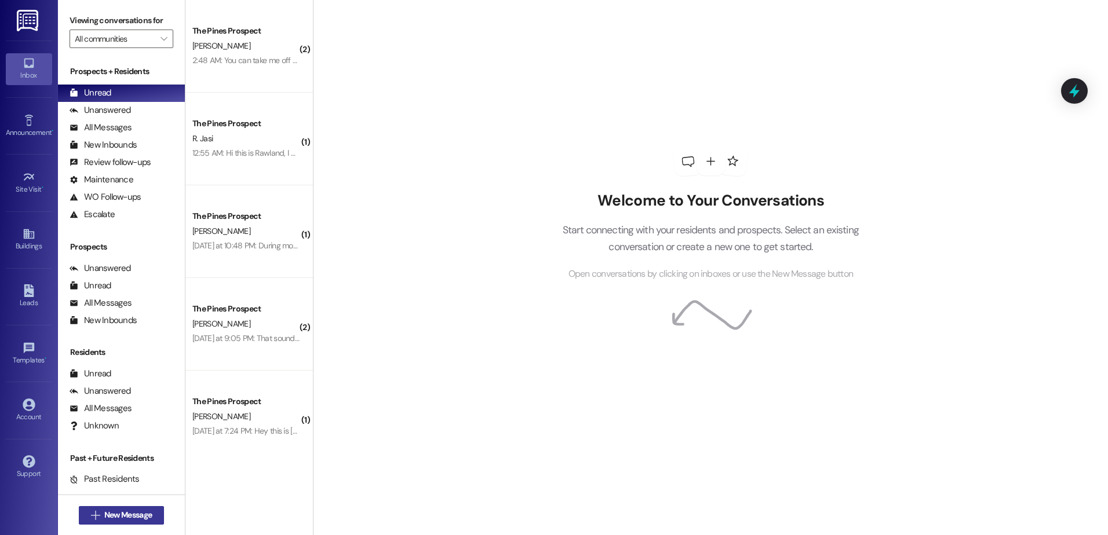
click at [138, 515] on span "New Message" at bounding box center [128, 515] width 48 height 12
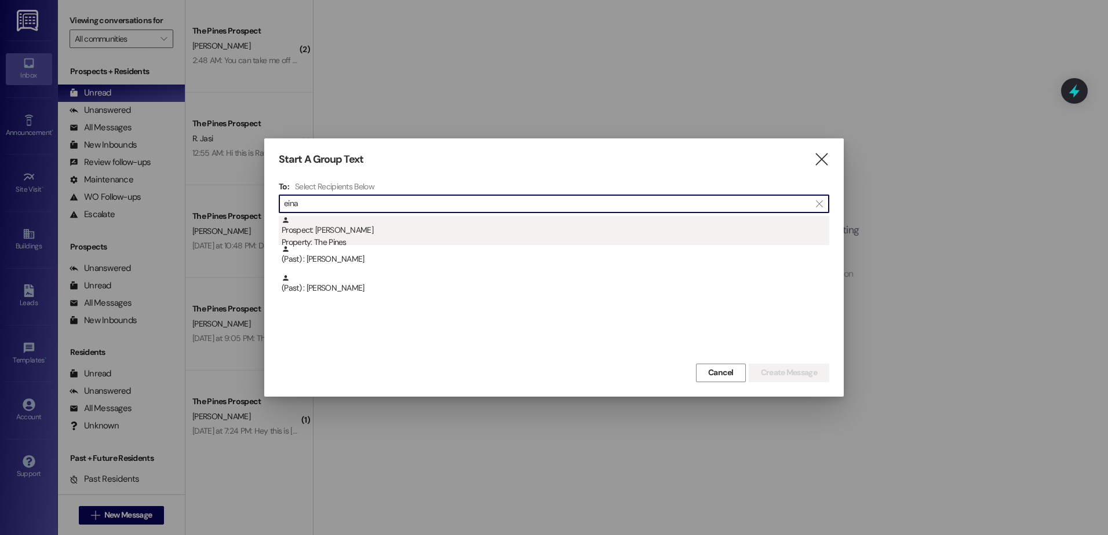
type input "eina"
click at [356, 228] on div "Prospect: Einar Anderson Property: The Pines" at bounding box center [556, 232] width 548 height 33
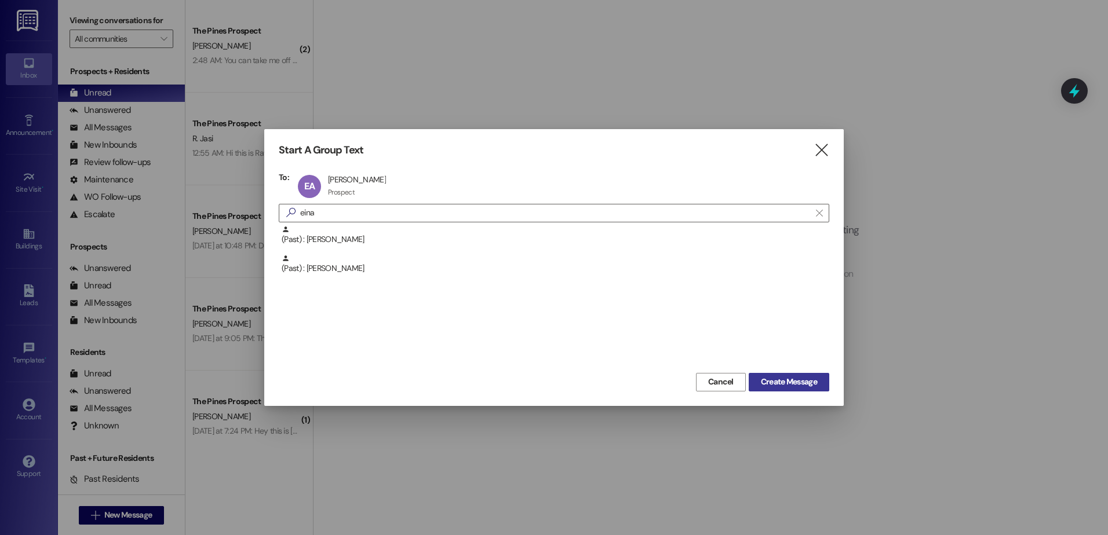
click at [776, 384] on span "Create Message" at bounding box center [789, 382] width 56 height 12
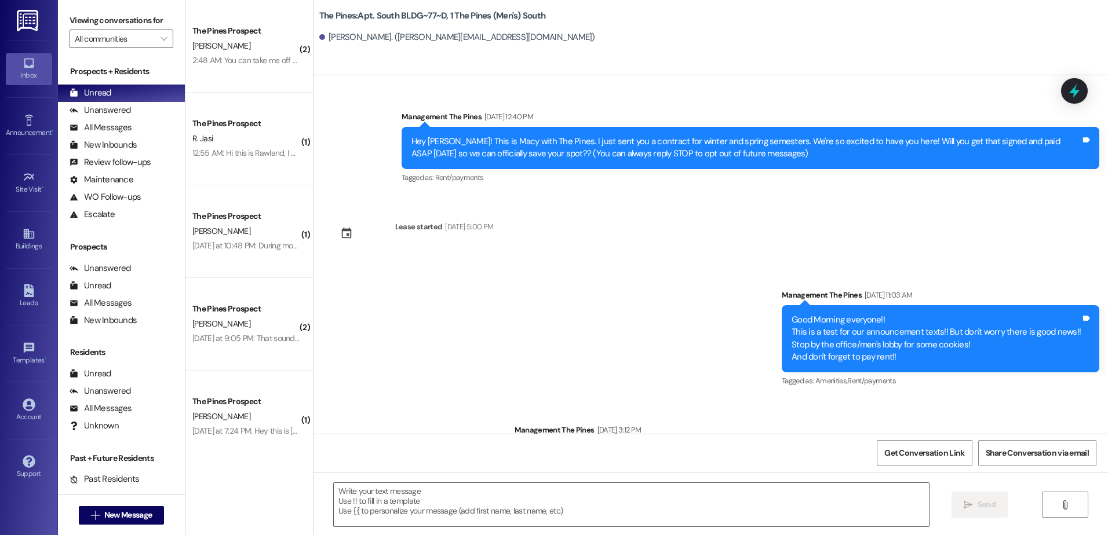
scroll to position [18117, 0]
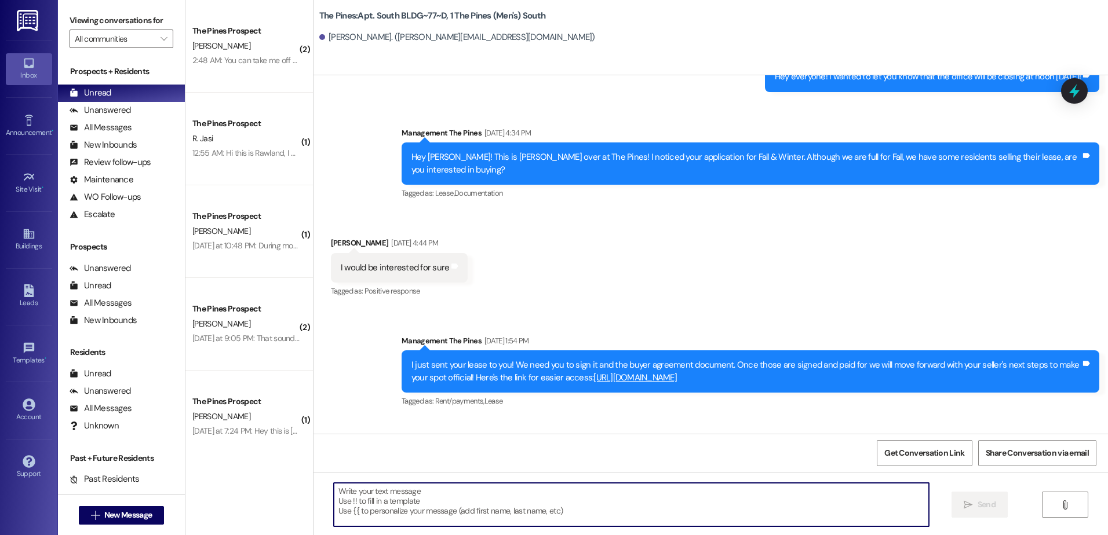
click at [487, 502] on textarea at bounding box center [631, 504] width 595 height 43
type textarea "Hey Einar, I got some money for you!"
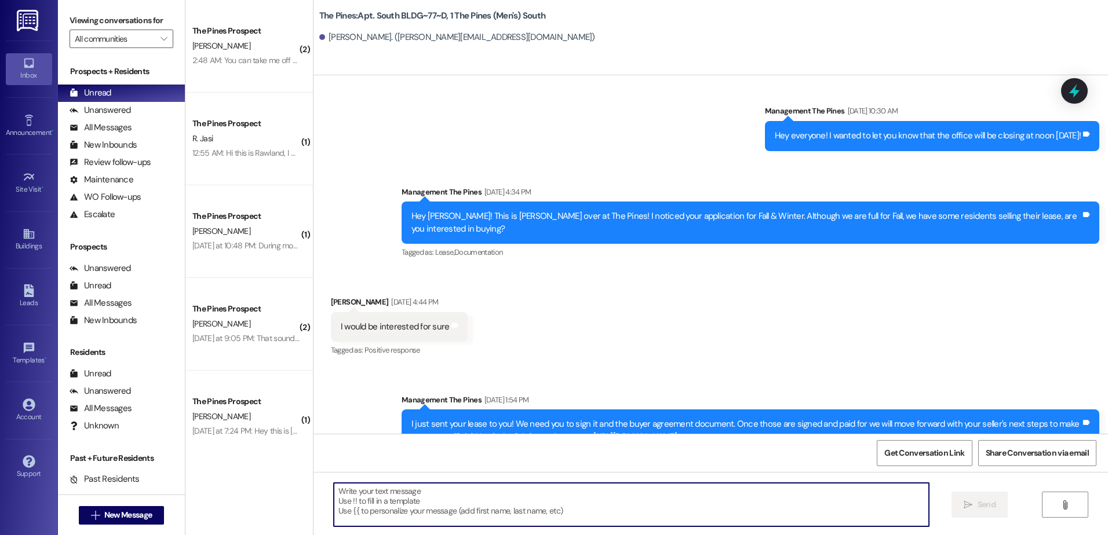
scroll to position [18199, 0]
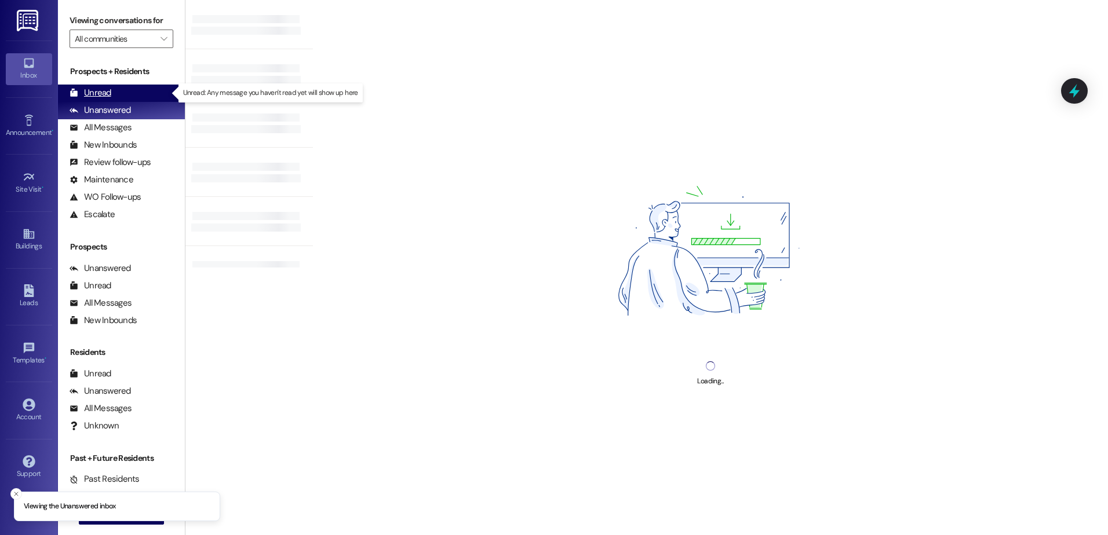
click at [126, 89] on div "Unread (0)" at bounding box center [121, 93] width 127 height 17
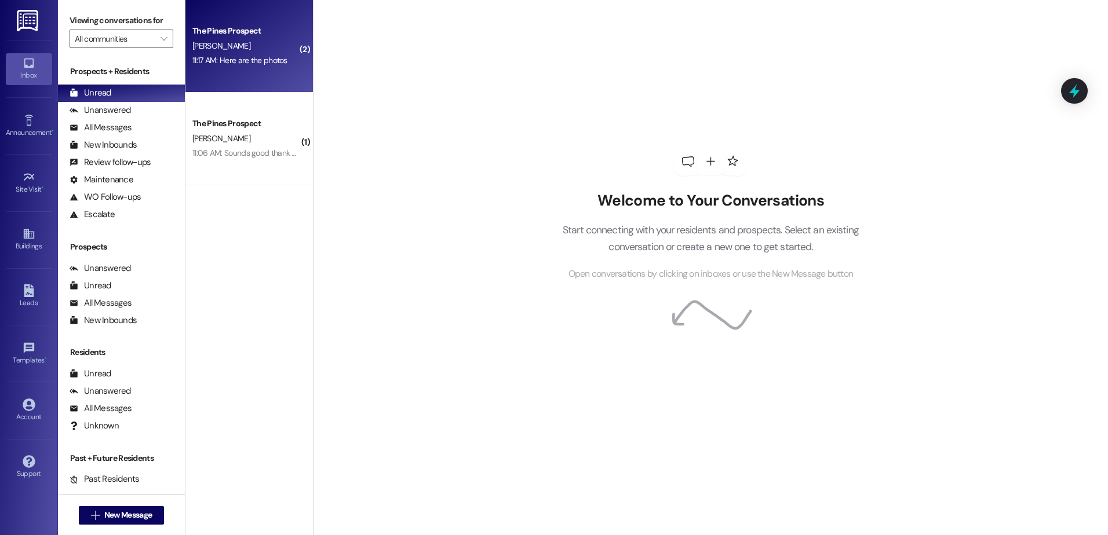
click at [229, 56] on div "11:17 AM: Here are the photos 11:17 AM: Here are the photos" at bounding box center [239, 60] width 95 height 10
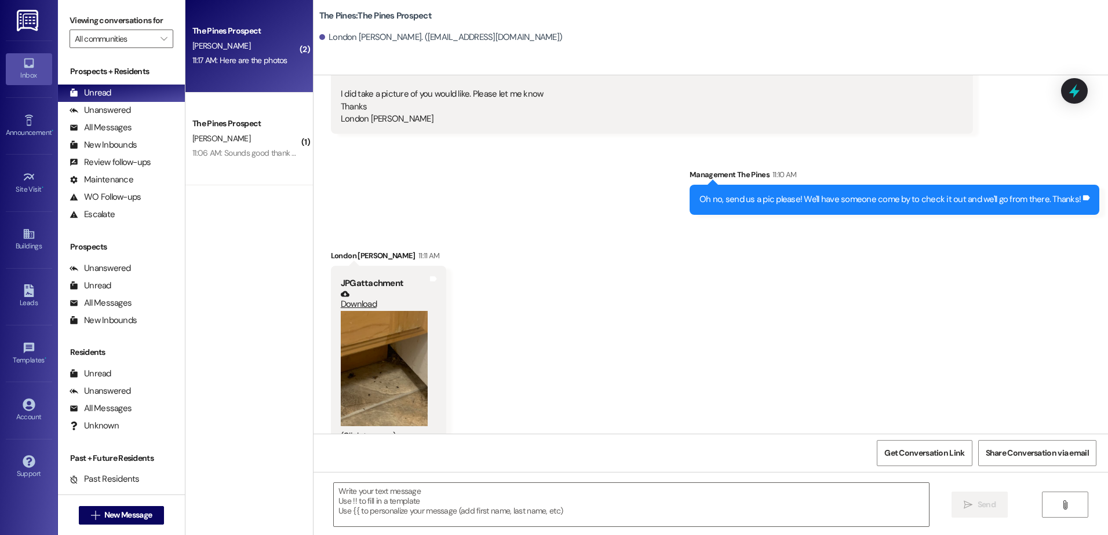
scroll to position [400, 0]
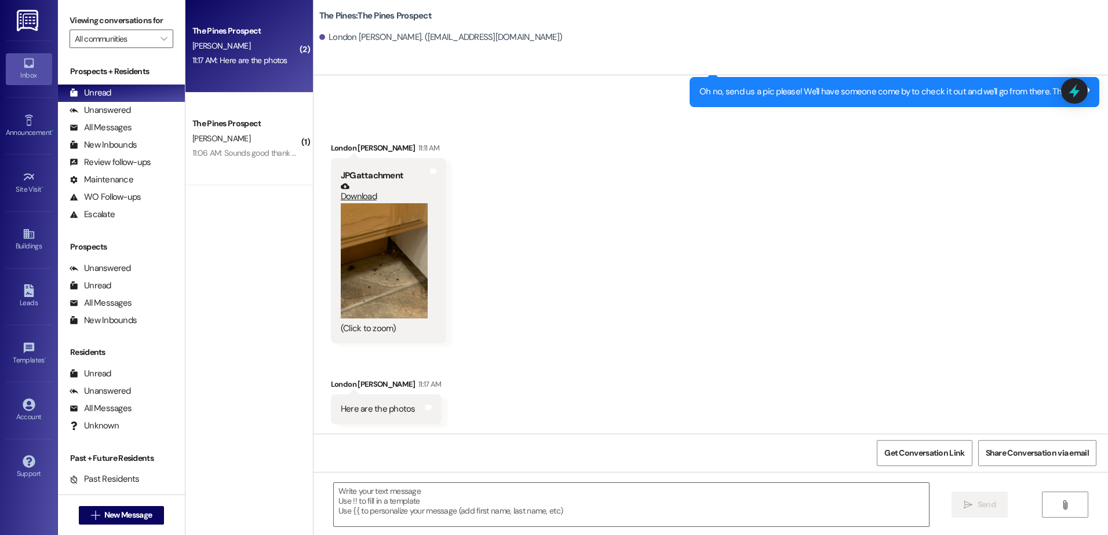
click at [398, 282] on button "Zoom image" at bounding box center [384, 261] width 87 height 116
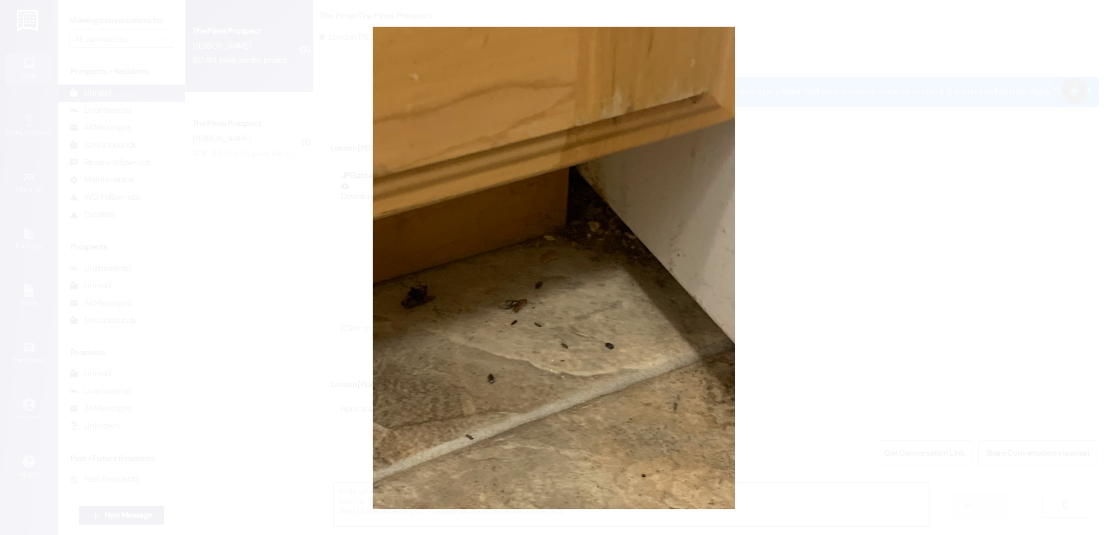
click at [851, 240] on button "Unzoom image" at bounding box center [554, 267] width 1108 height 535
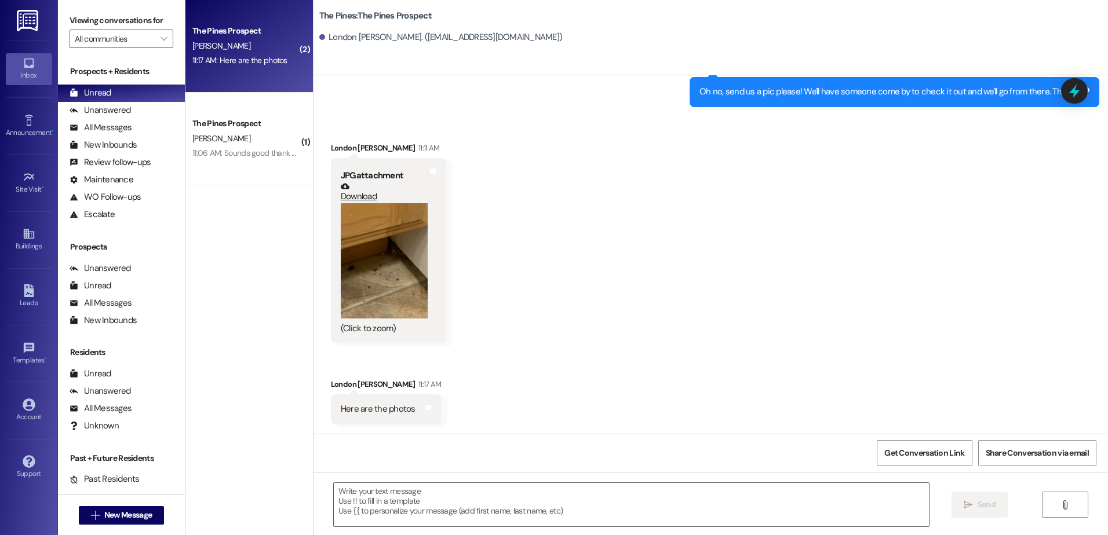
click at [391, 268] on button "Zoom image" at bounding box center [384, 261] width 87 height 116
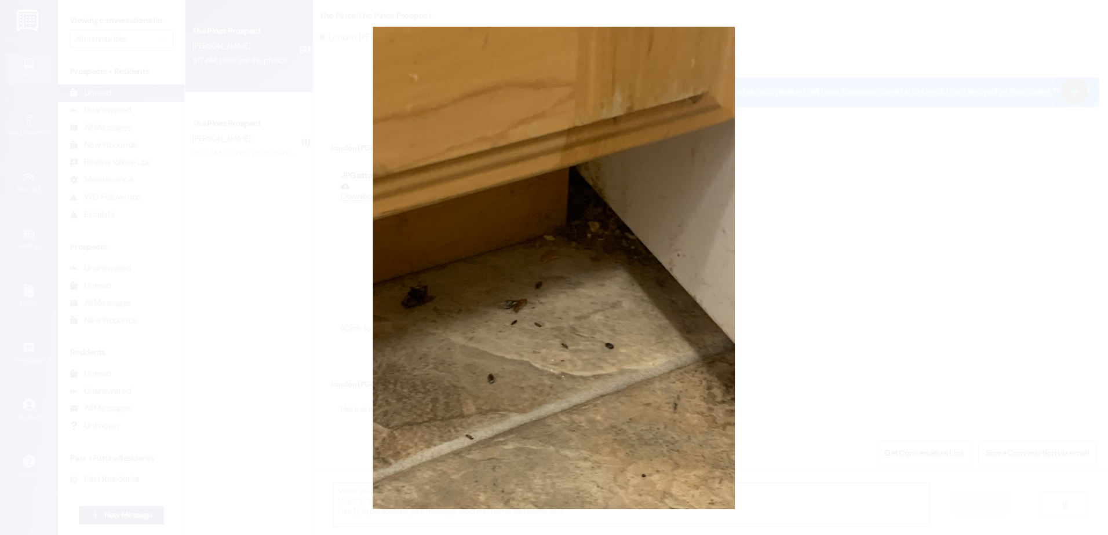
drag, startPoint x: 892, startPoint y: 242, endPoint x: 493, endPoint y: 224, distance: 400.3
click at [892, 242] on button "Unzoom image" at bounding box center [554, 267] width 1108 height 535
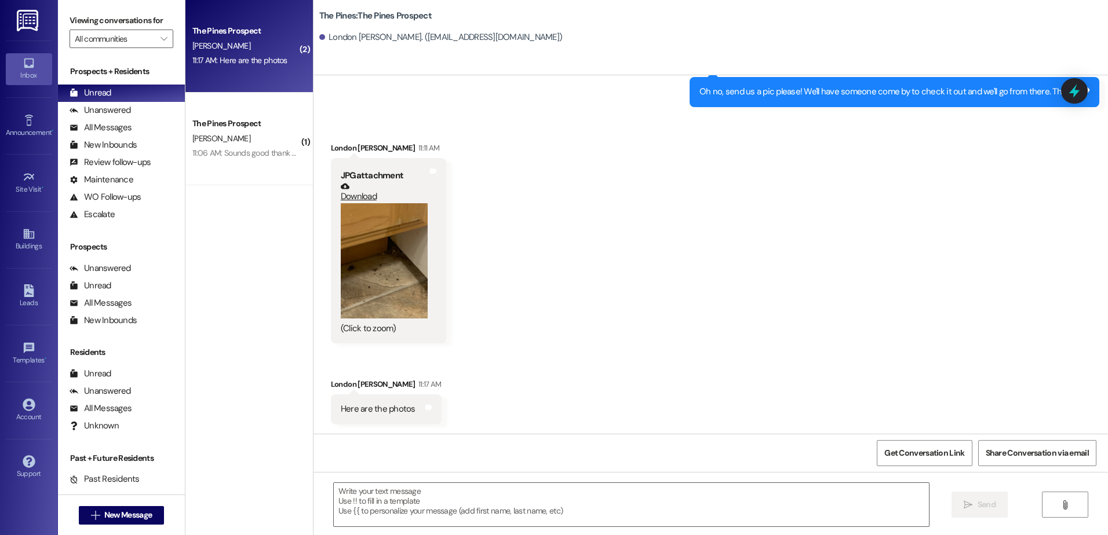
click at [384, 272] on button "Zoom image" at bounding box center [384, 261] width 87 height 116
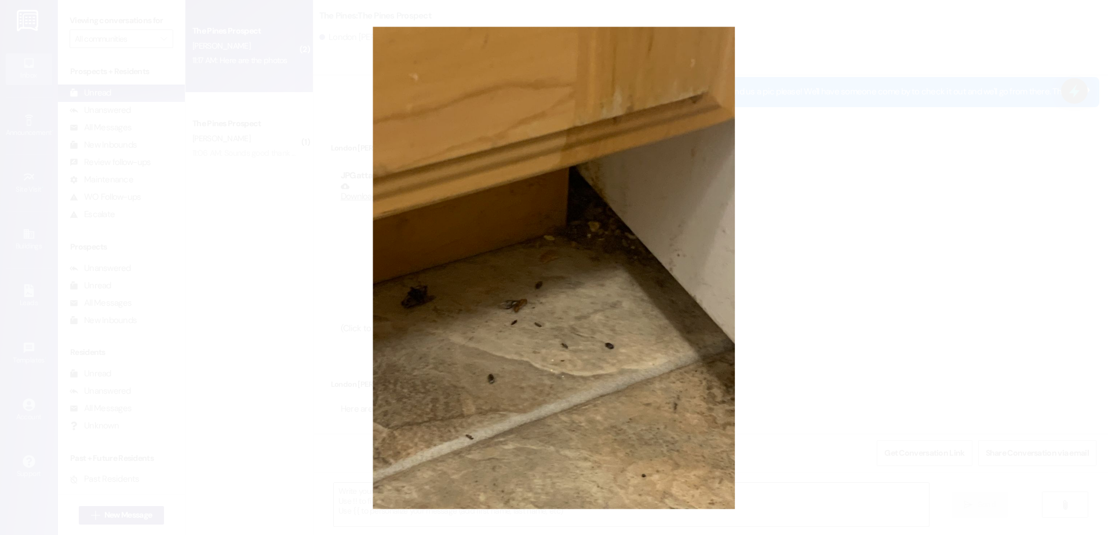
click at [763, 279] on button "Unzoom image" at bounding box center [554, 267] width 1108 height 535
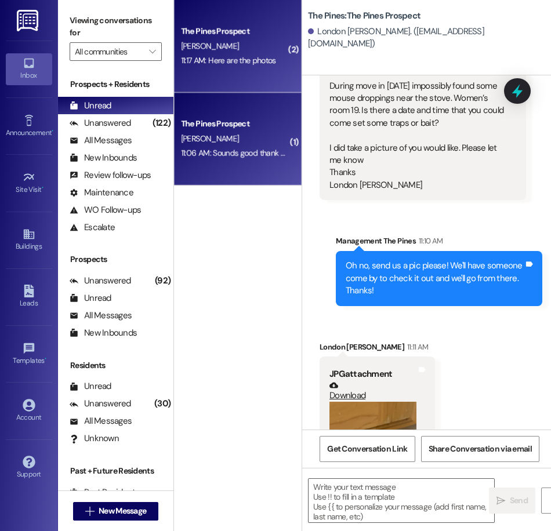
scroll to position [587, 0]
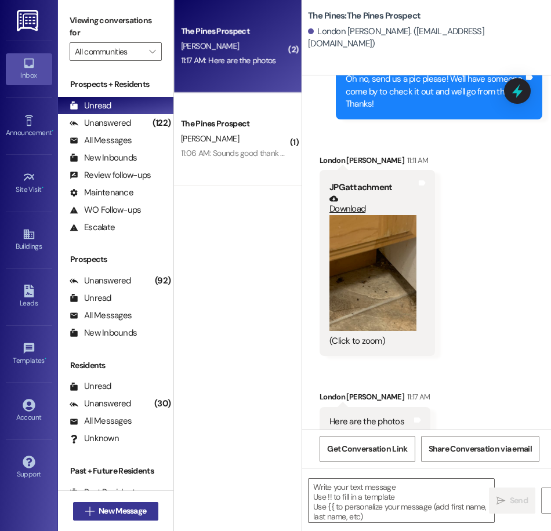
click at [110, 507] on span "New Message" at bounding box center [123, 511] width 48 height 12
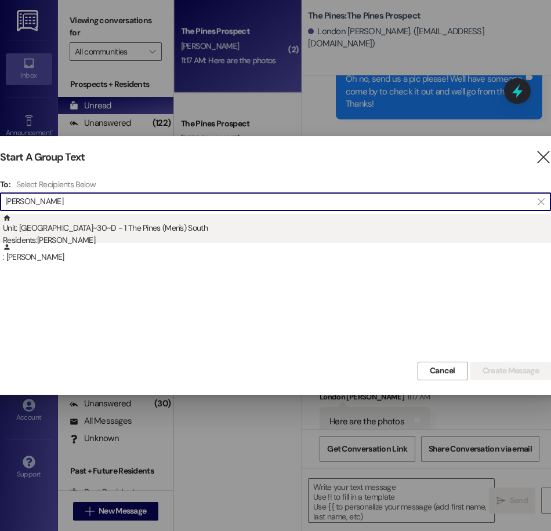
click at [125, 229] on div "Unit: South BLDG~30~D - 1 The Pines (Men's) [DEMOGRAPHIC_DATA] Residents: [PERS…" at bounding box center [277, 230] width 548 height 33
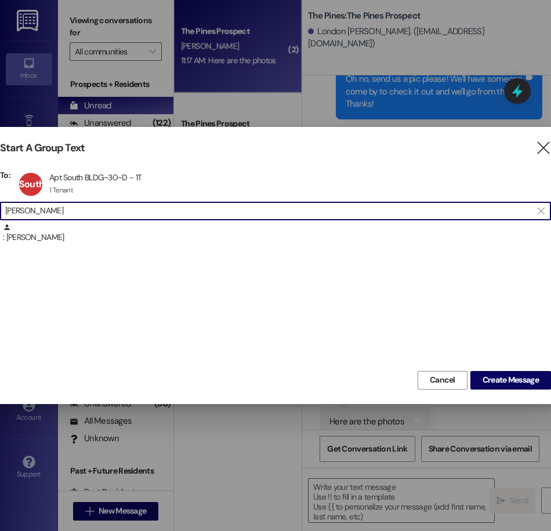
click at [109, 213] on input "[PERSON_NAME]" at bounding box center [268, 211] width 526 height 16
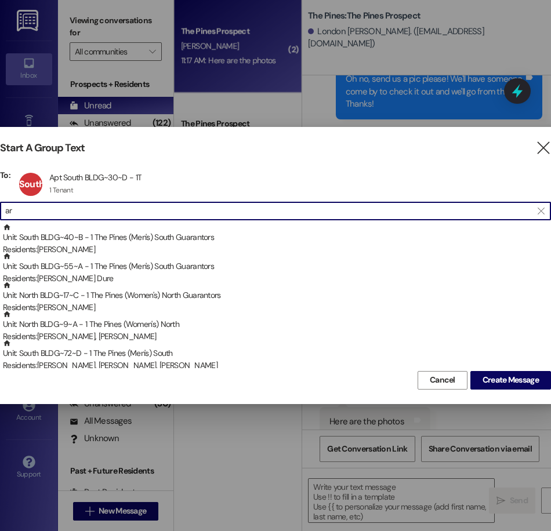
type input "a"
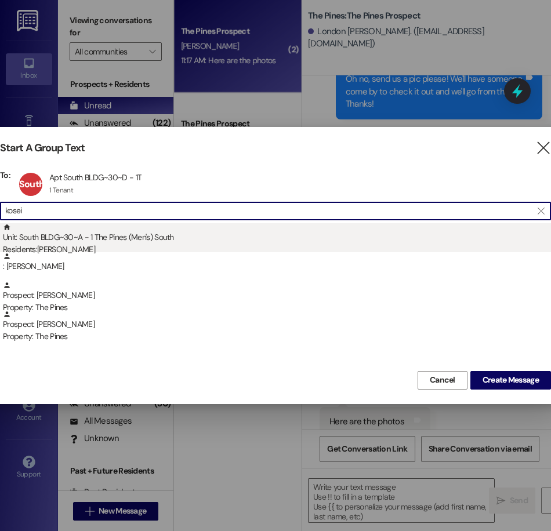
click at [121, 240] on div "Unit: [GEOGRAPHIC_DATA]~30~A - 1 The Pines (Men's) South Residents: [PERSON_NAM…" at bounding box center [277, 239] width 548 height 33
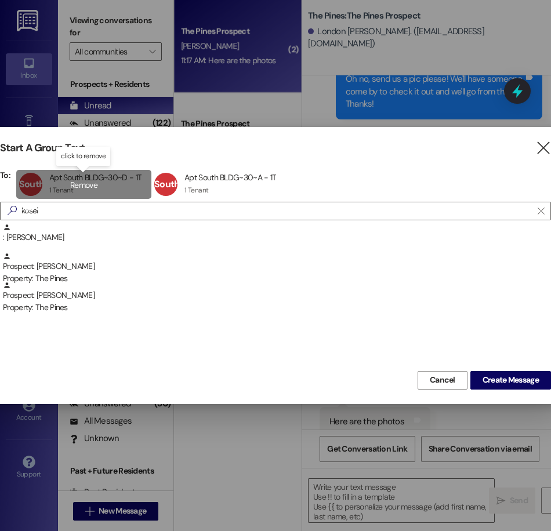
click at [38, 211] on span "South BLDG~30~D" at bounding box center [43, 195] width 49 height 35
click at [116, 176] on div "South BLDG~30~A Apt South BLDG~30~A - 1T Apt South BLDG~30~A - 1T 1 Tenant 1 Te…" at bounding box center [83, 184] width 134 height 29
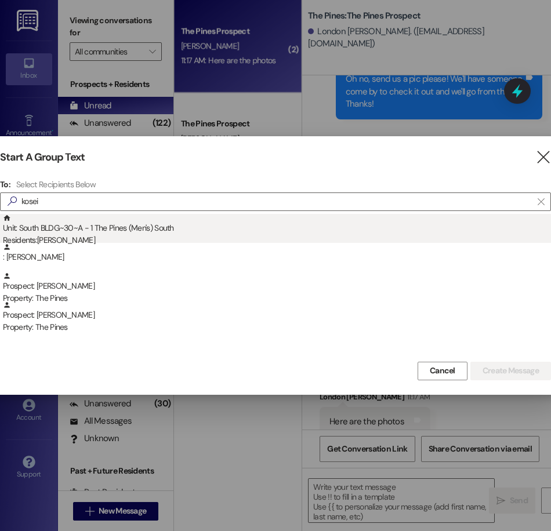
click at [67, 233] on div "Unit: [GEOGRAPHIC_DATA]~30~A - 1 The Pines (Men's) South Residents: [PERSON_NAM…" at bounding box center [277, 230] width 548 height 33
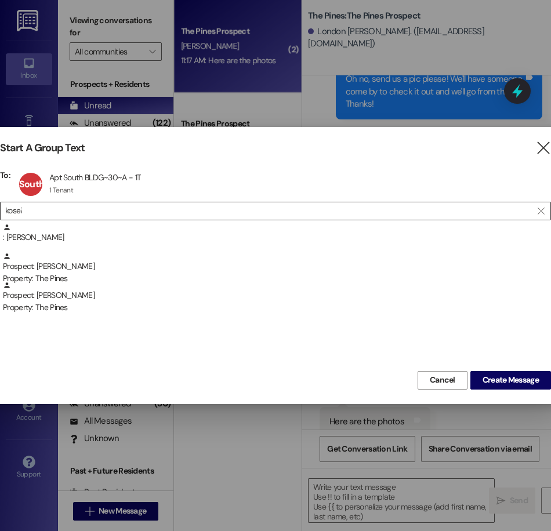
click at [54, 218] on input "kosei" at bounding box center [268, 211] width 526 height 16
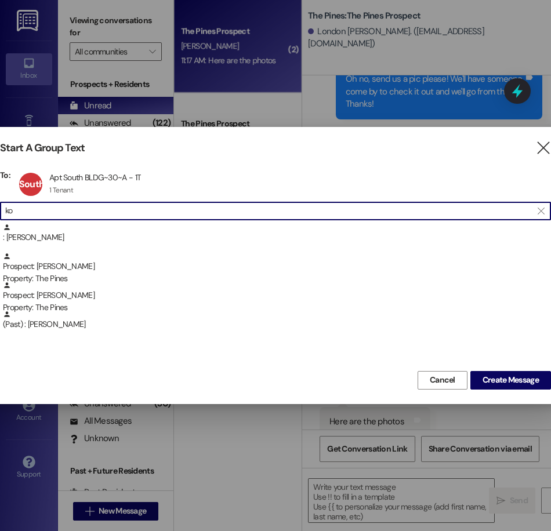
type input "k"
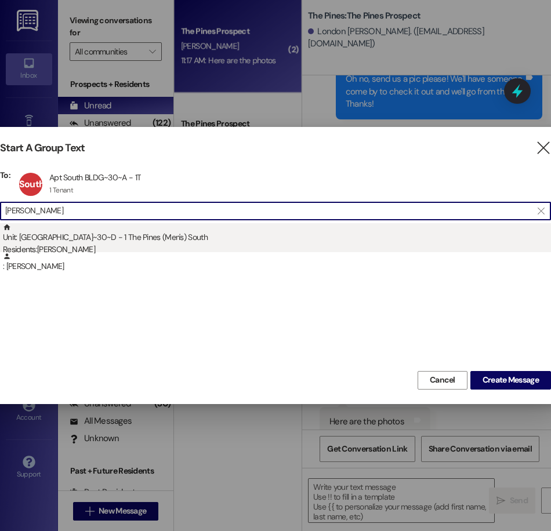
type input "[PERSON_NAME]"
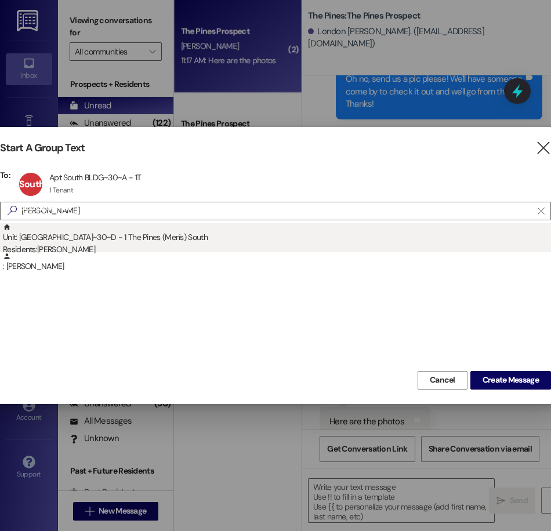
click at [105, 243] on div "Unit: South BLDG~30~D - 1 The Pines (Men's) [DEMOGRAPHIC_DATA] Residents: [PERS…" at bounding box center [277, 239] width 548 height 33
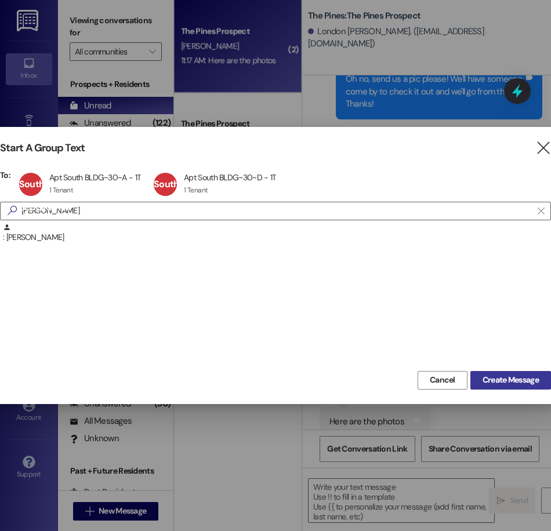
click at [482, 381] on span "Create Message" at bounding box center [510, 380] width 56 height 12
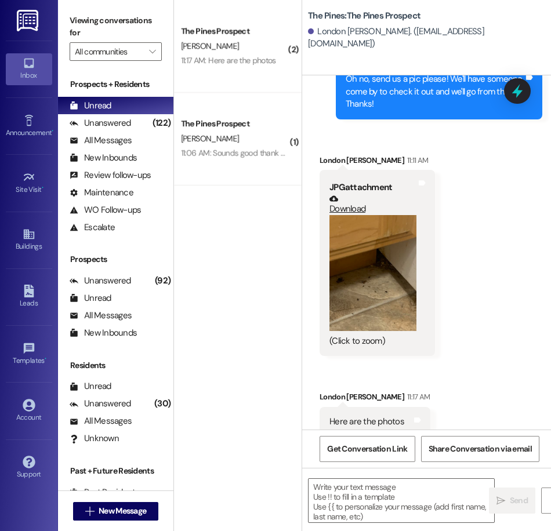
scroll to position [0, 0]
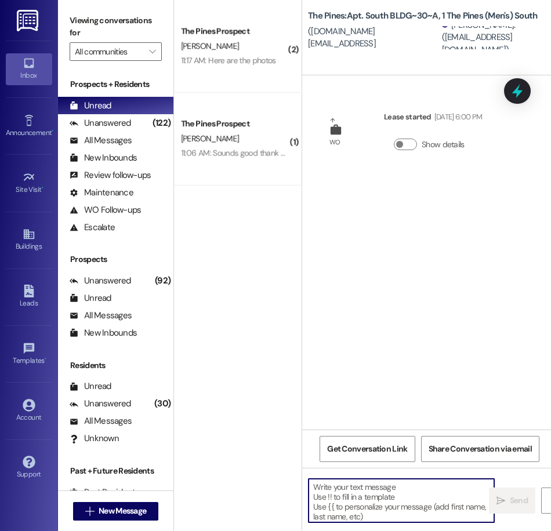
click at [384, 500] on textarea at bounding box center [400, 500] width 185 height 43
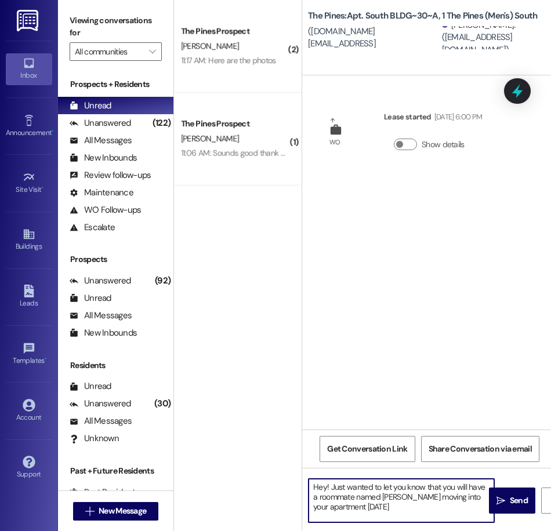
type textarea "Hey! Just wanted to let you know that you will have a roommate named [PERSON_NA…"
